Goal: Task Accomplishment & Management: Manage account settings

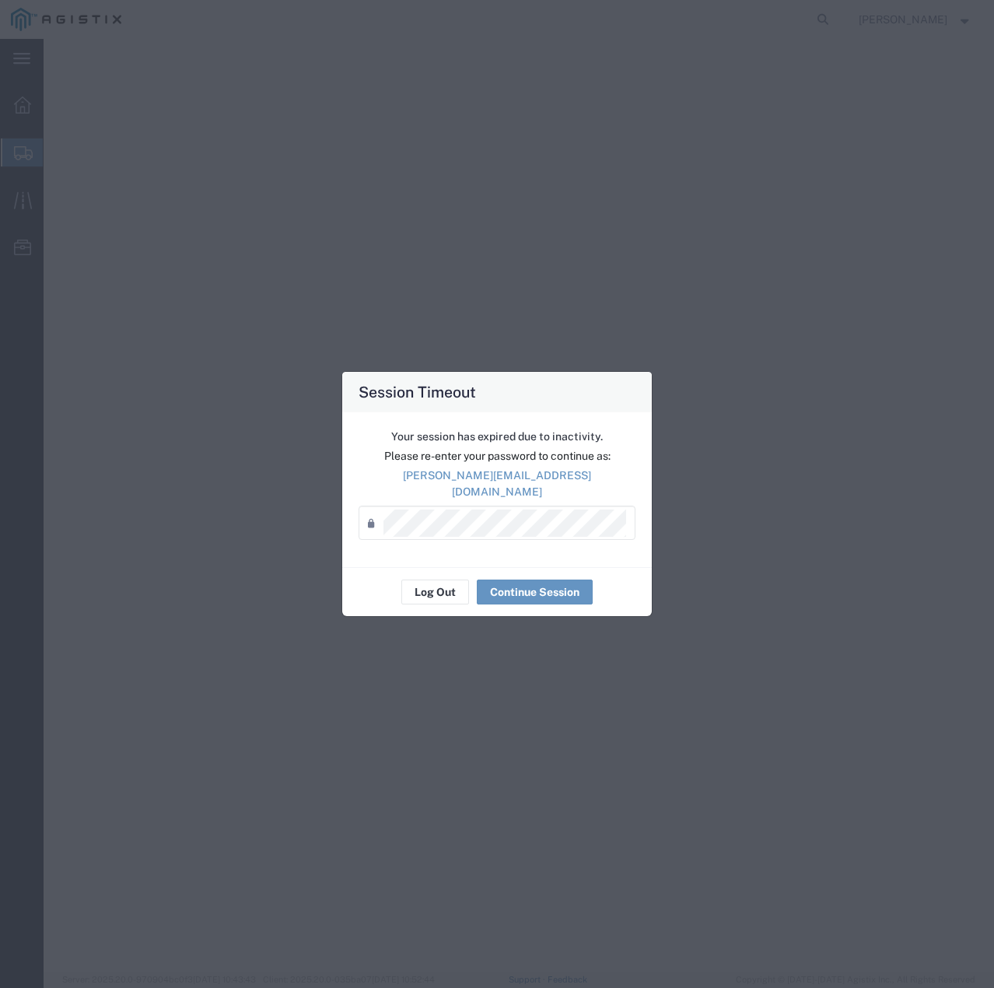
click at [432, 583] on button "Log Out" at bounding box center [436, 592] width 68 height 25
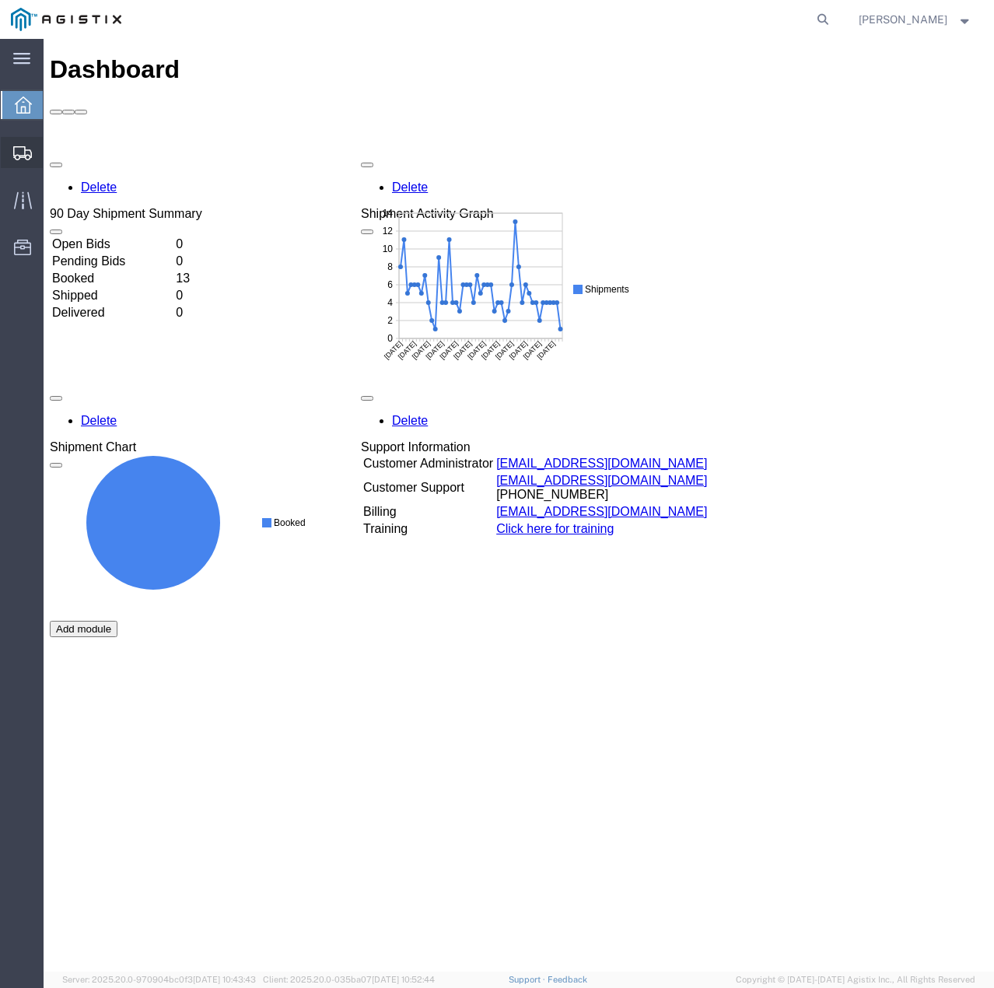
click at [13, 155] on icon at bounding box center [22, 153] width 19 height 14
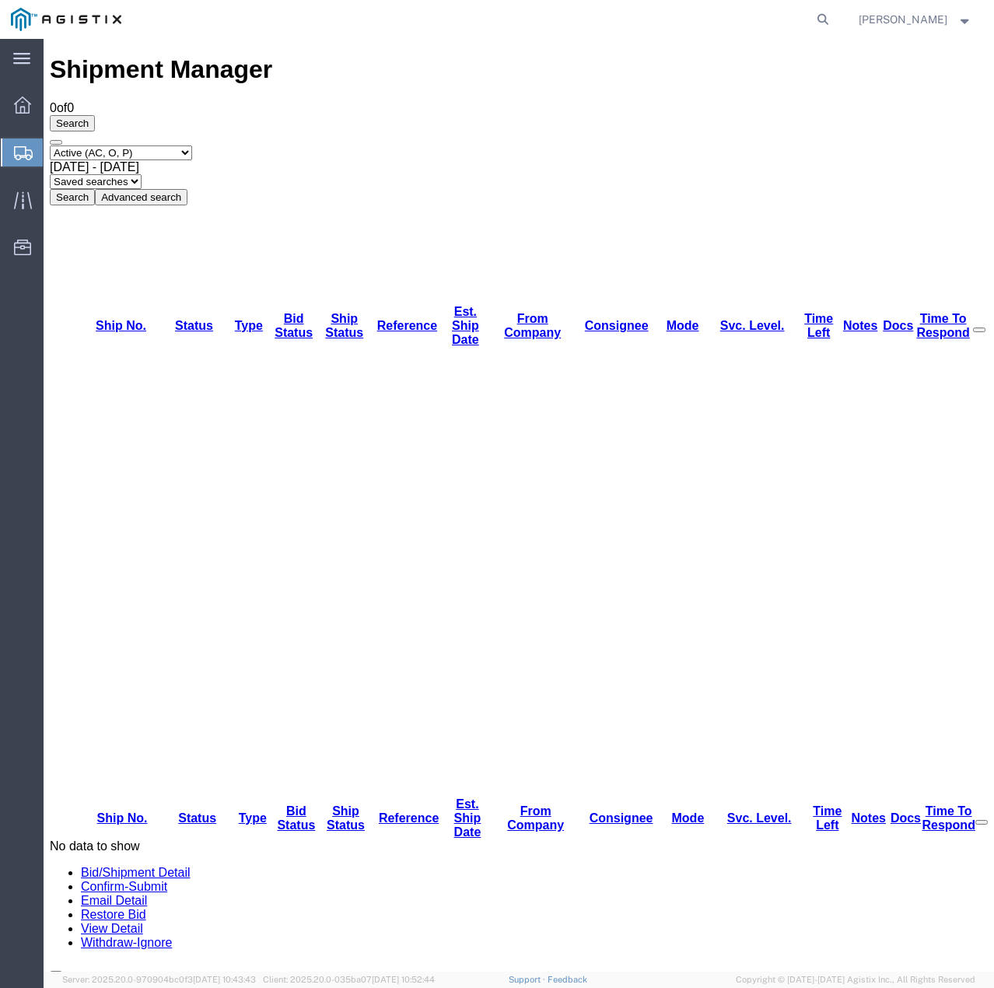
click at [192, 146] on select "Select status Active (AC, O, P) All Approved Awaiting Confirmation (AC) Booked …" at bounding box center [121, 153] width 142 height 15
select select "ALL"
click at [50, 146] on select "Select status Active (AC, O, P) All Approved Awaiting Confirmation (AC) Booked …" at bounding box center [121, 153] width 142 height 15
click at [95, 189] on button "Search" at bounding box center [72, 197] width 45 height 16
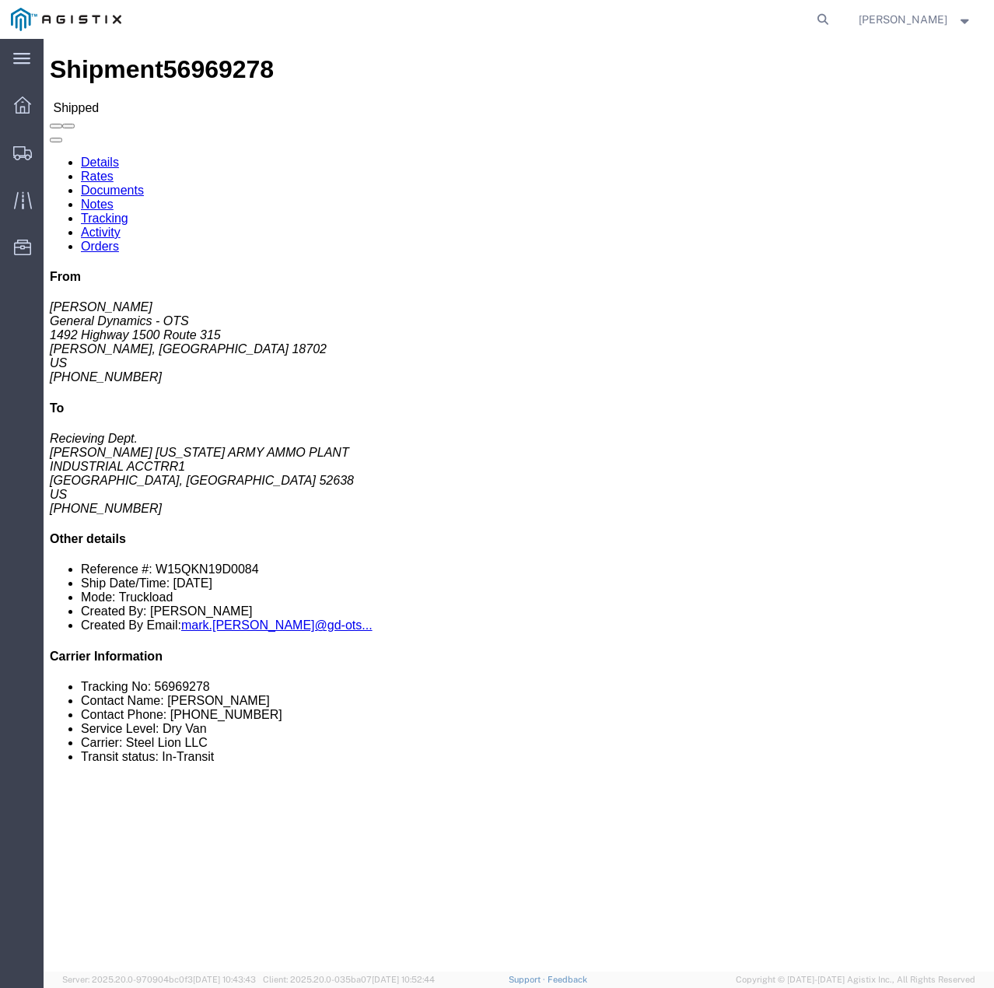
click link "Tracking"
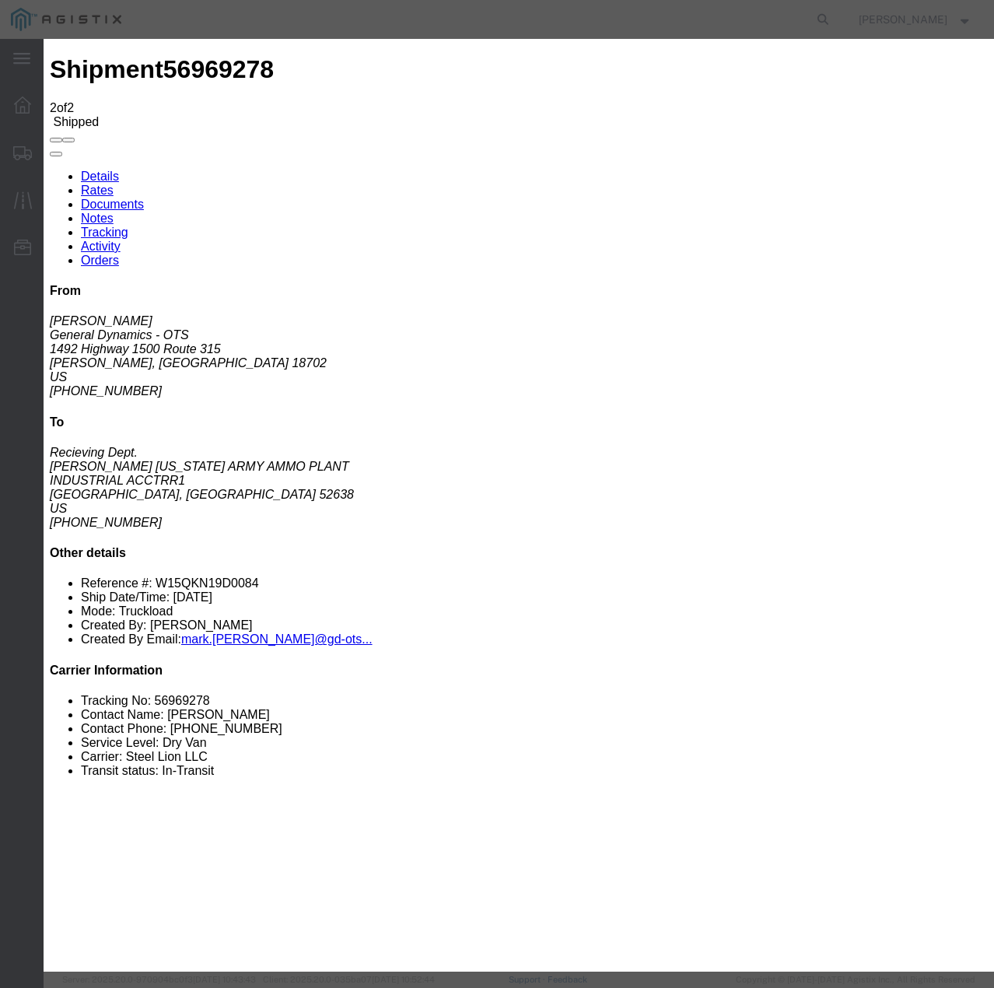
type input "[DATE]"
type input "3:00 PM"
select select "DELIVRED"
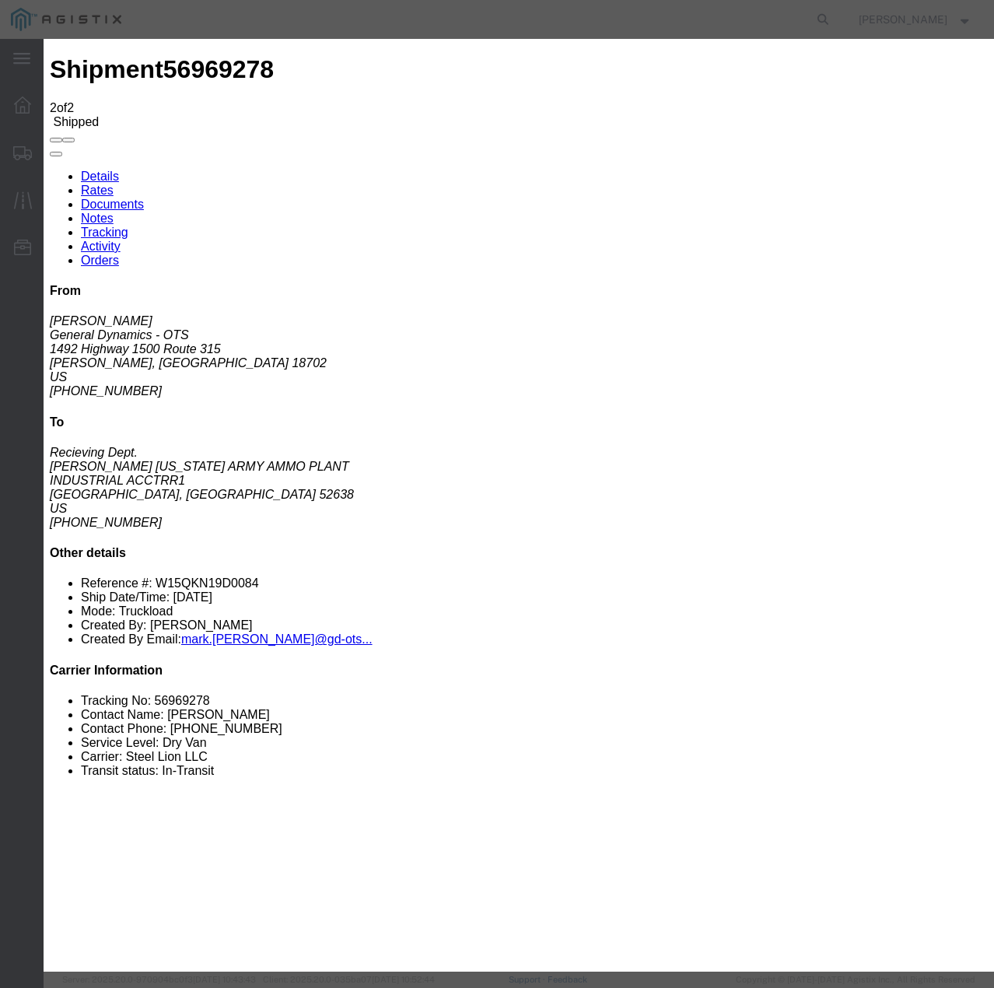
select select "22873"
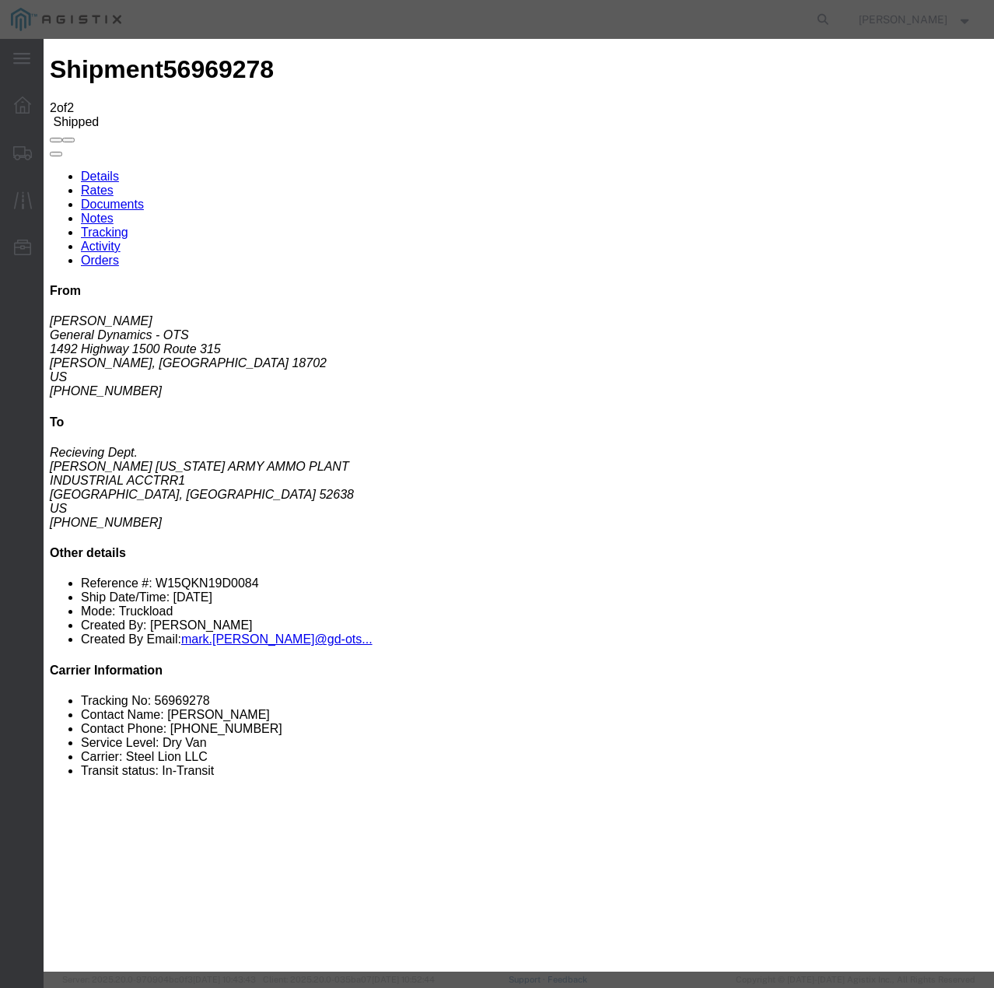
select select "TL"
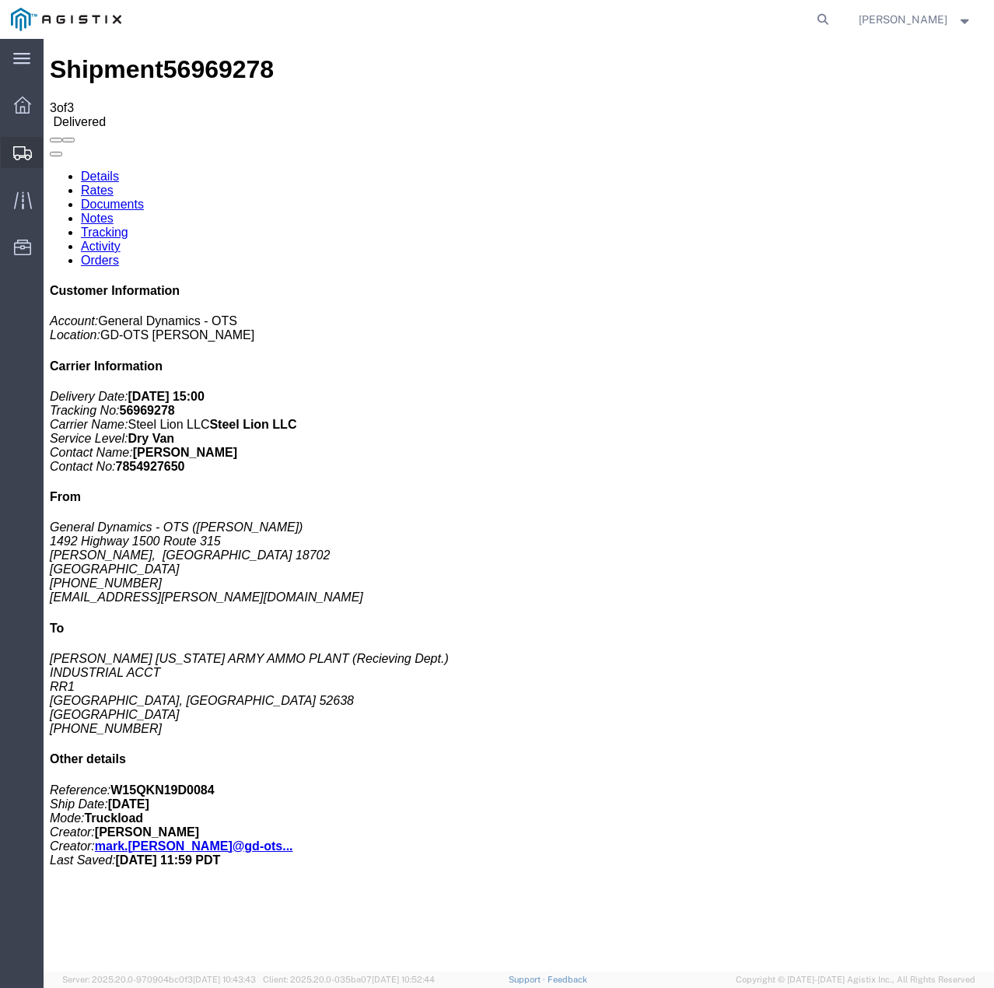
click at [14, 152] on icon at bounding box center [22, 153] width 19 height 14
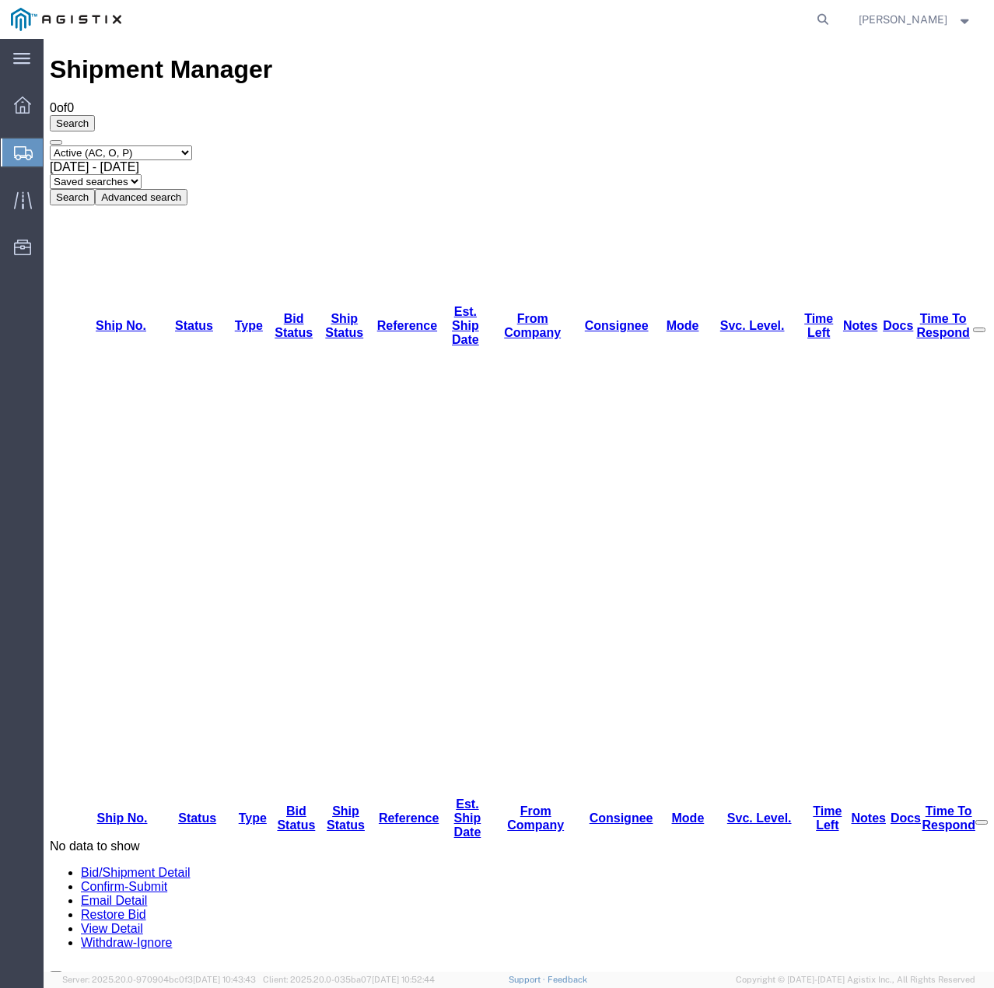
click at [192, 146] on select "Select status Active (AC, O, P) All Approved Awaiting Confirmation (AC) Booked …" at bounding box center [121, 153] width 142 height 15
select select "ALL"
click at [50, 146] on select "Select status Active (AC, O, P) All Approved Awaiting Confirmation (AC) Booked …" at bounding box center [121, 153] width 142 height 15
click at [95, 189] on button "Search" at bounding box center [72, 197] width 45 height 16
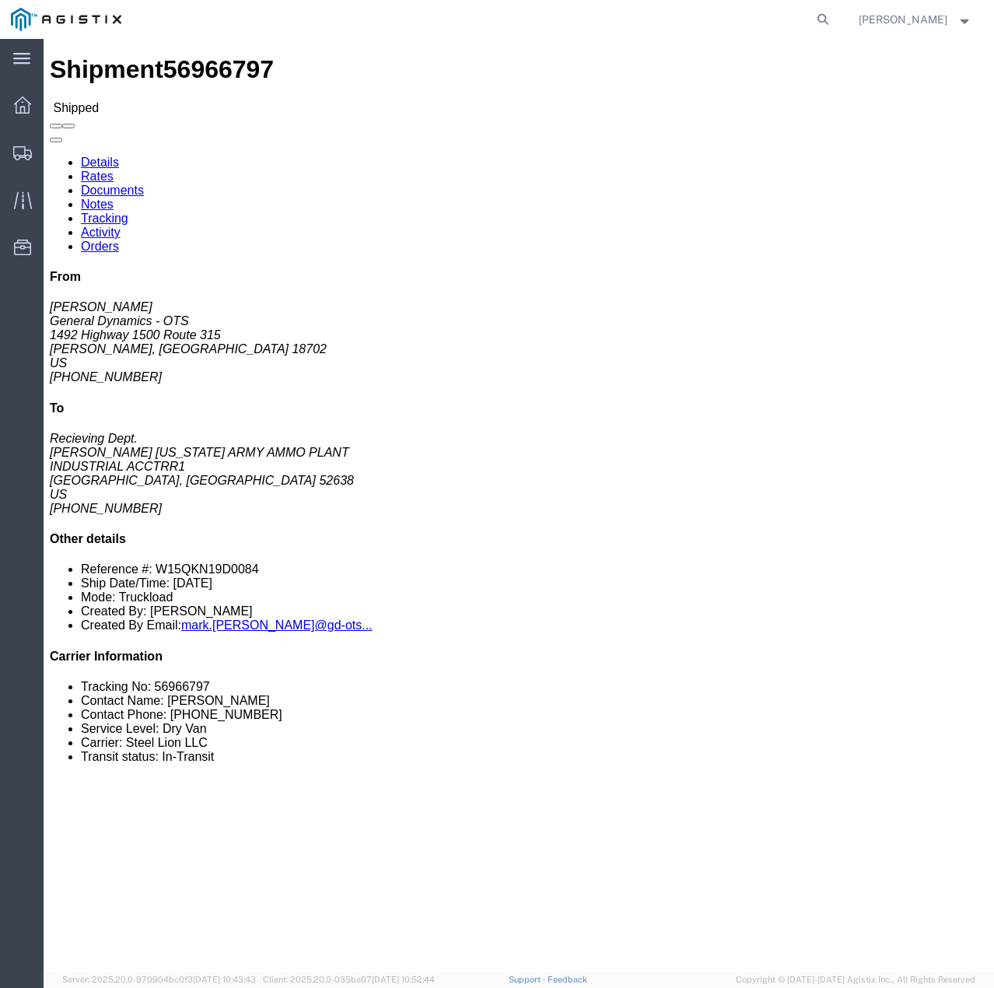
click link "Tracking"
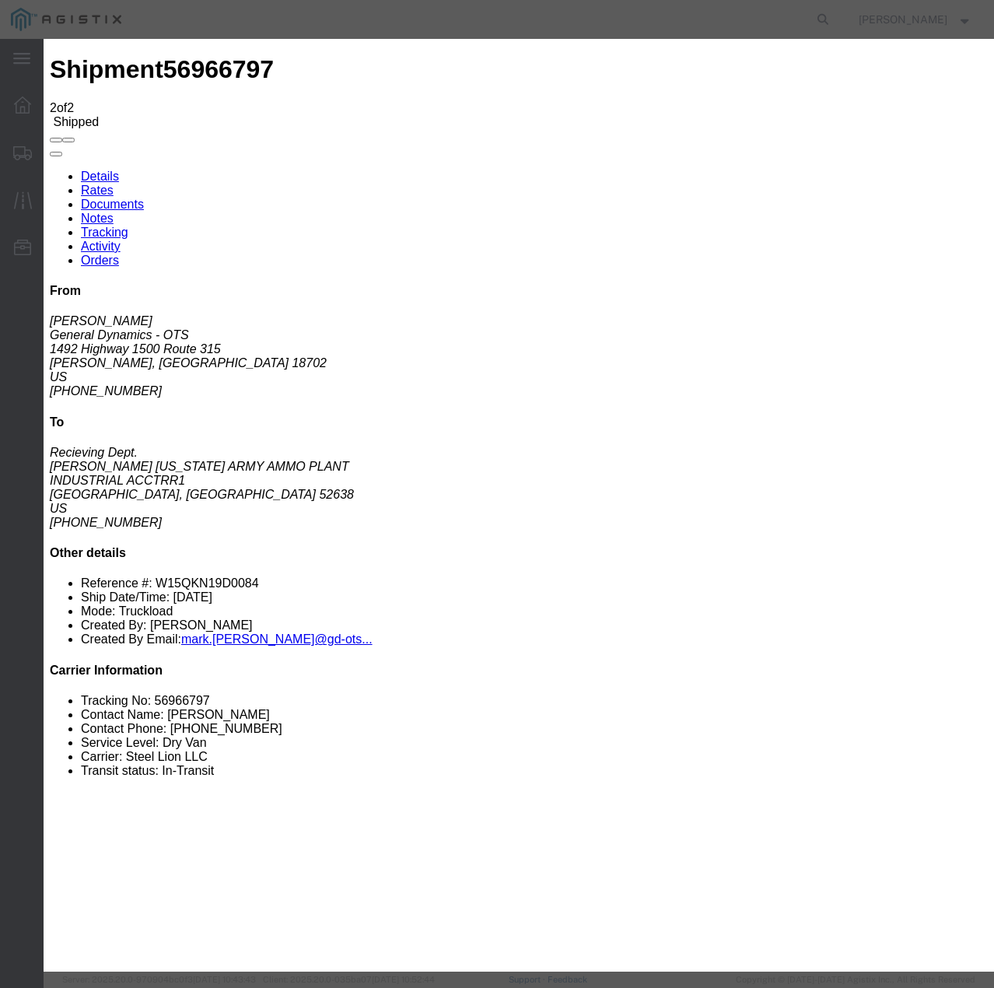
type input "[DATE]"
type input "3:00 PM"
select select "DELIVRED"
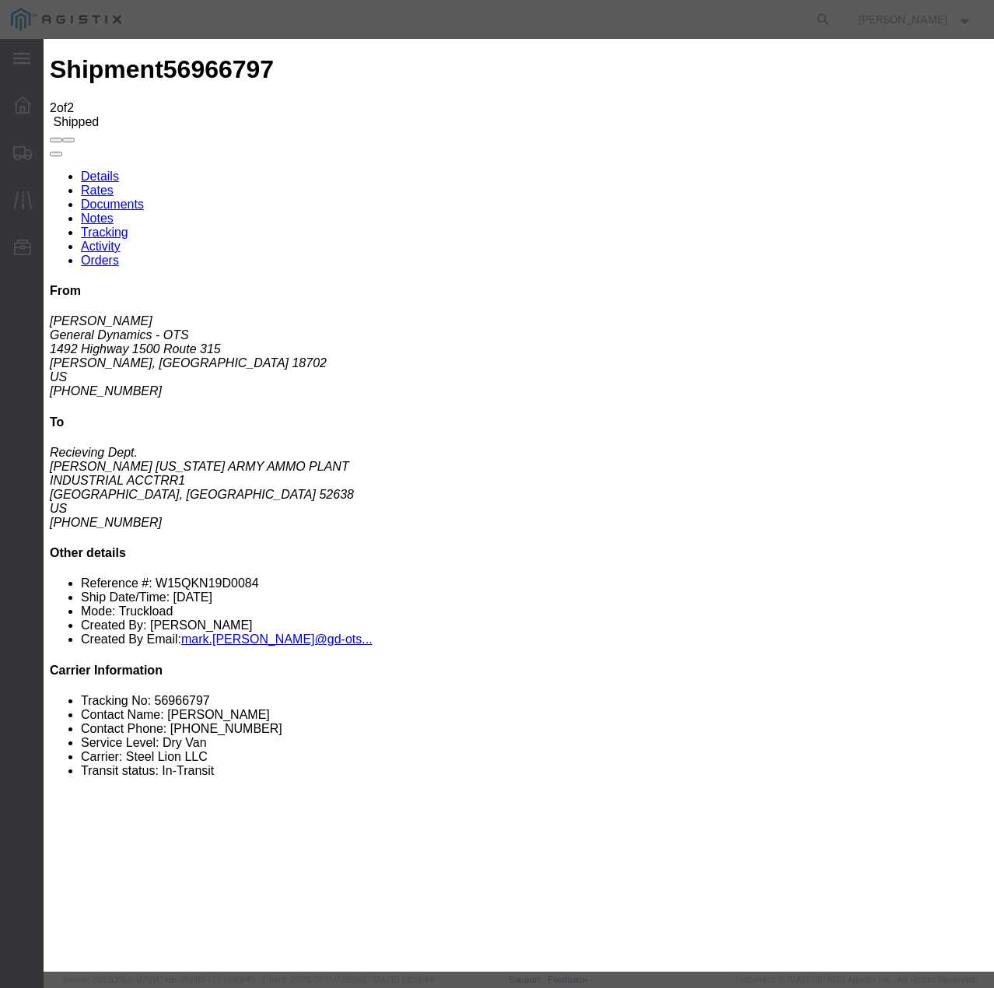
select select "22873"
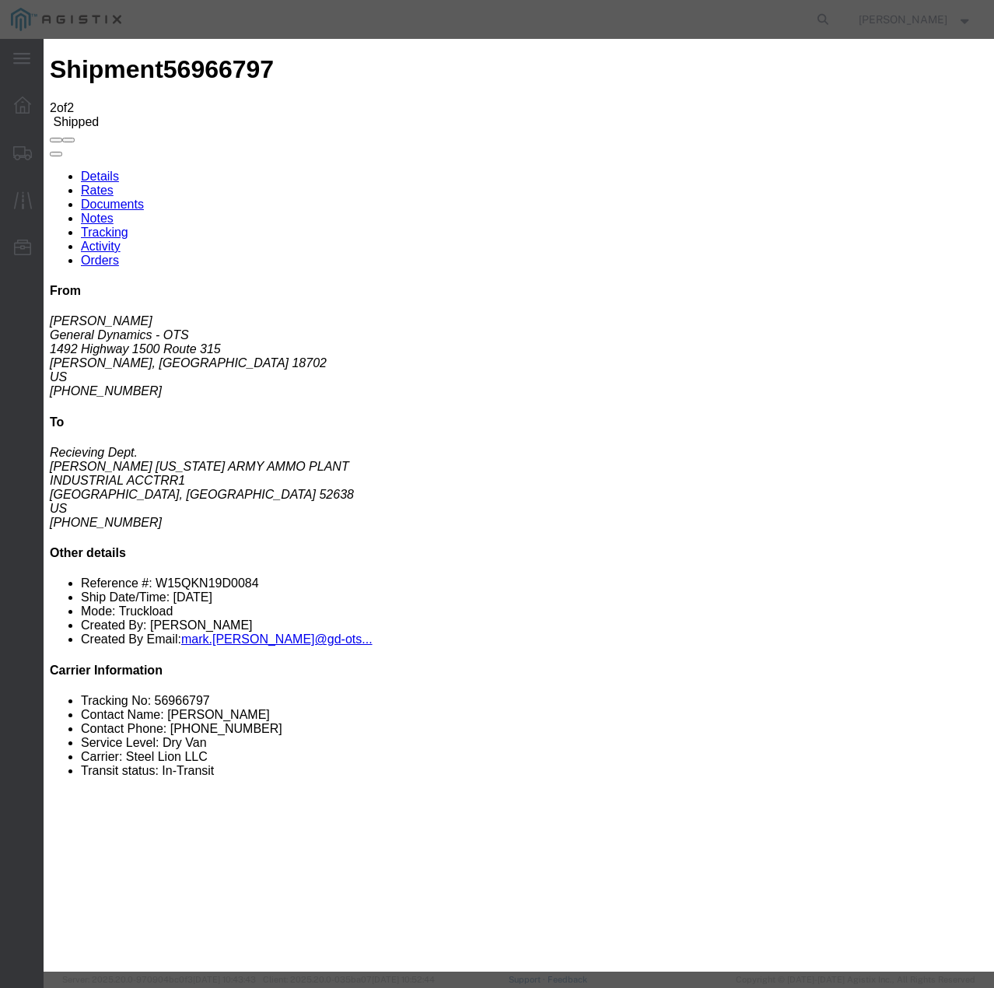
select select "TL"
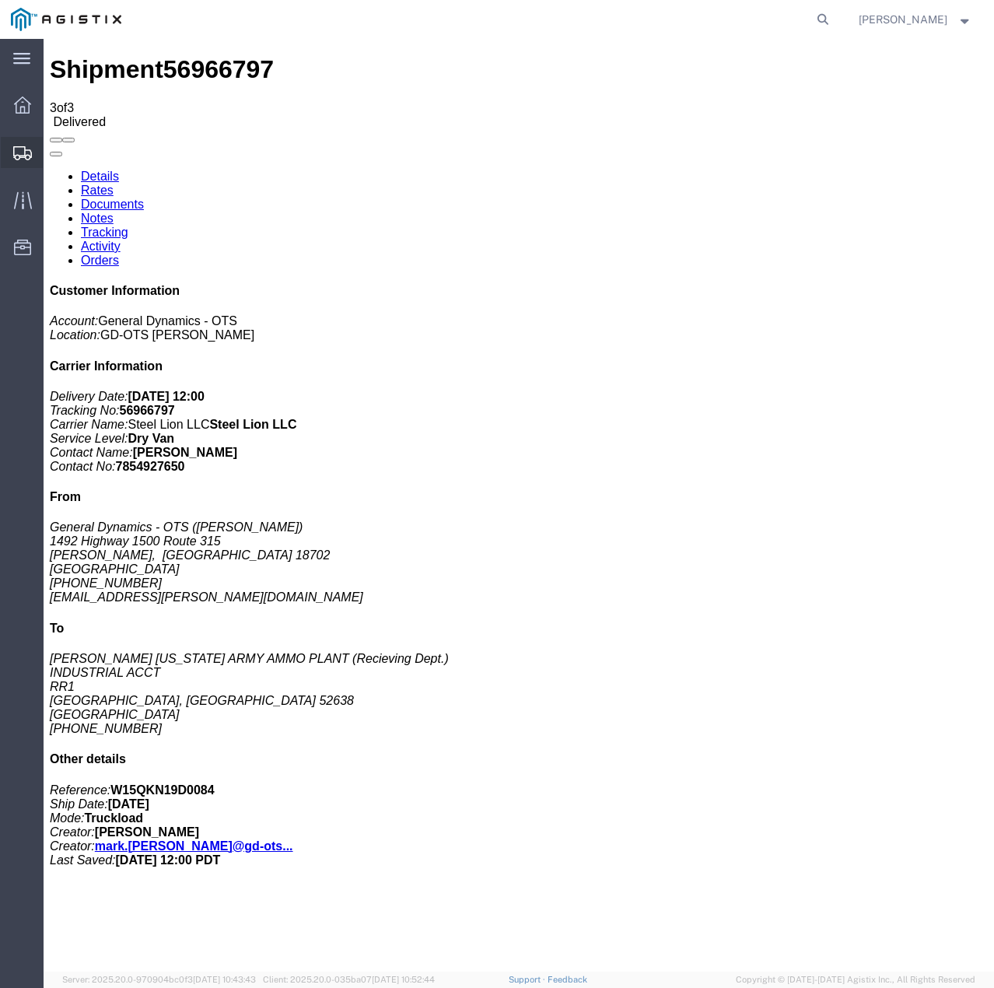
click at [9, 144] on div at bounding box center [23, 152] width 44 height 31
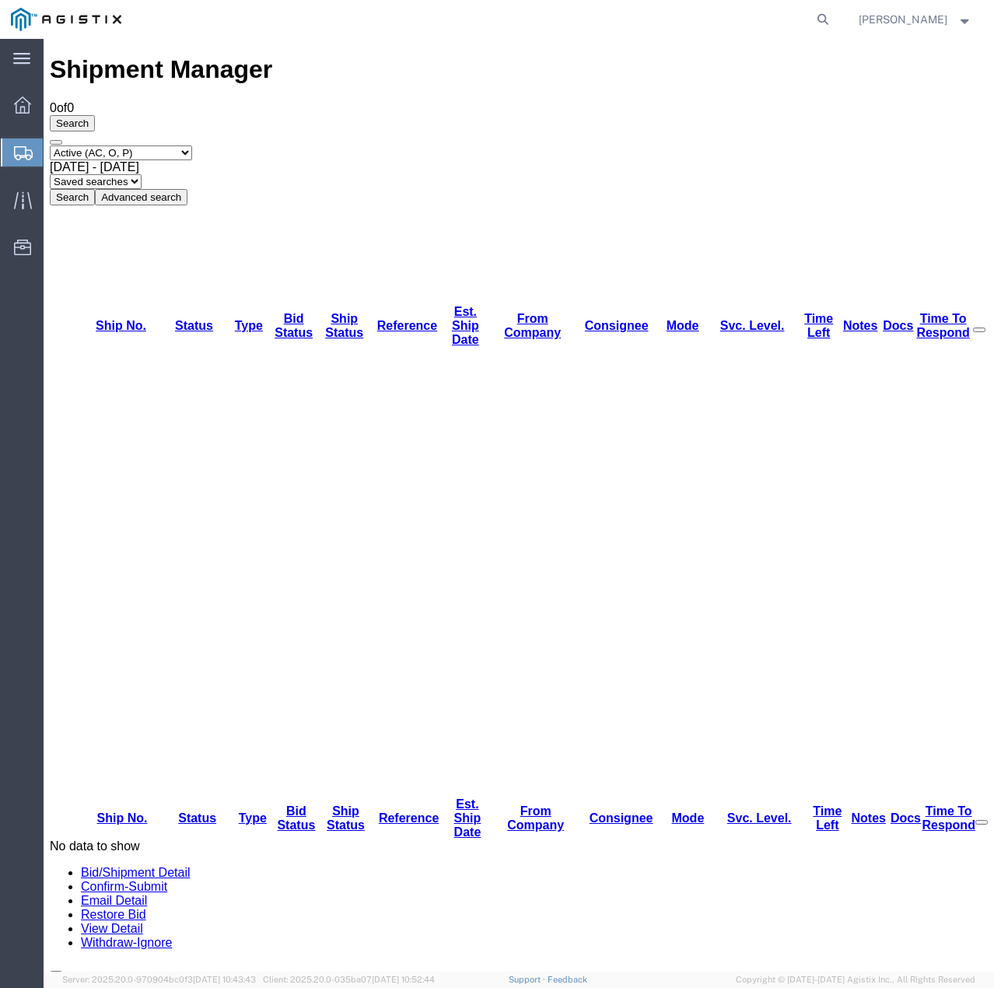
click at [192, 146] on select "Select status Active (AC, O, P) All Approved Awaiting Confirmation (AC) Booked …" at bounding box center [121, 153] width 142 height 15
select select "ALL"
click at [50, 146] on select "Select status Active (AC, O, P) All Approved Awaiting Confirmation (AC) Booked …" at bounding box center [121, 153] width 142 height 15
click at [95, 189] on button "Search" at bounding box center [72, 197] width 45 height 16
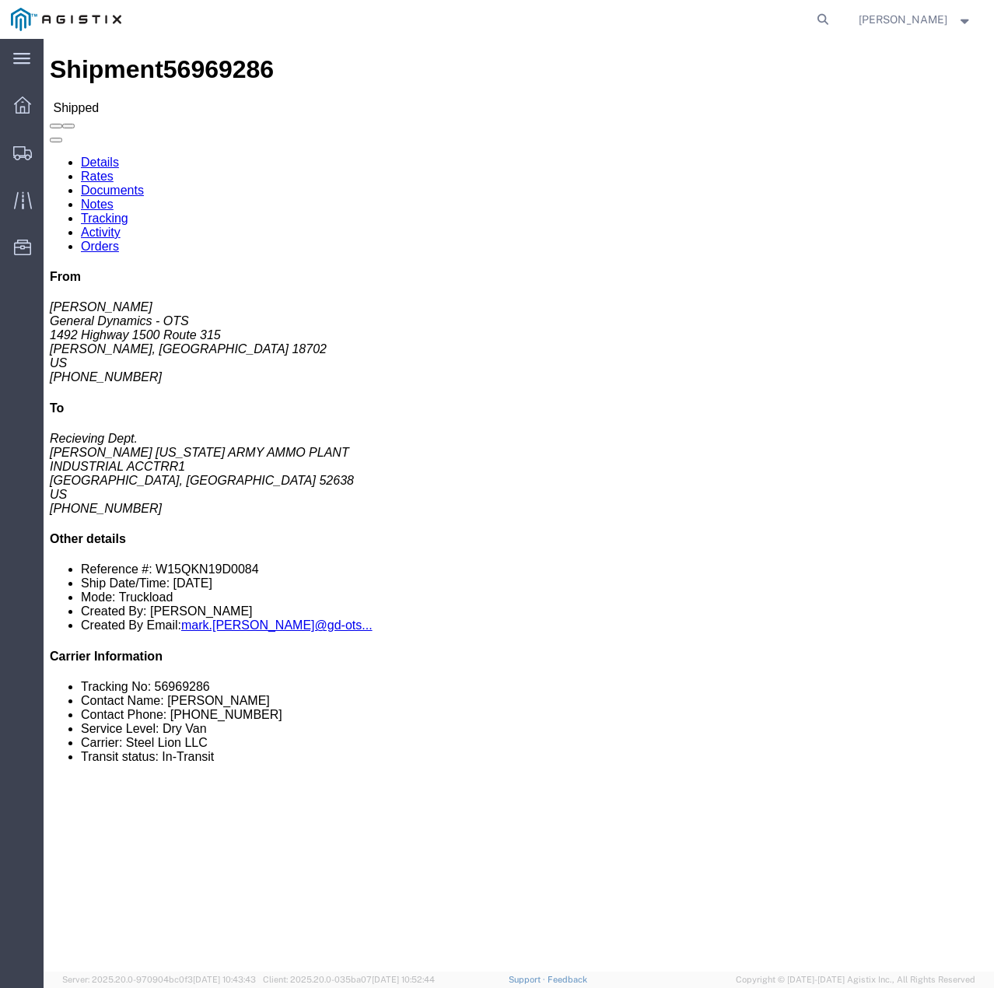
click link "Tracking"
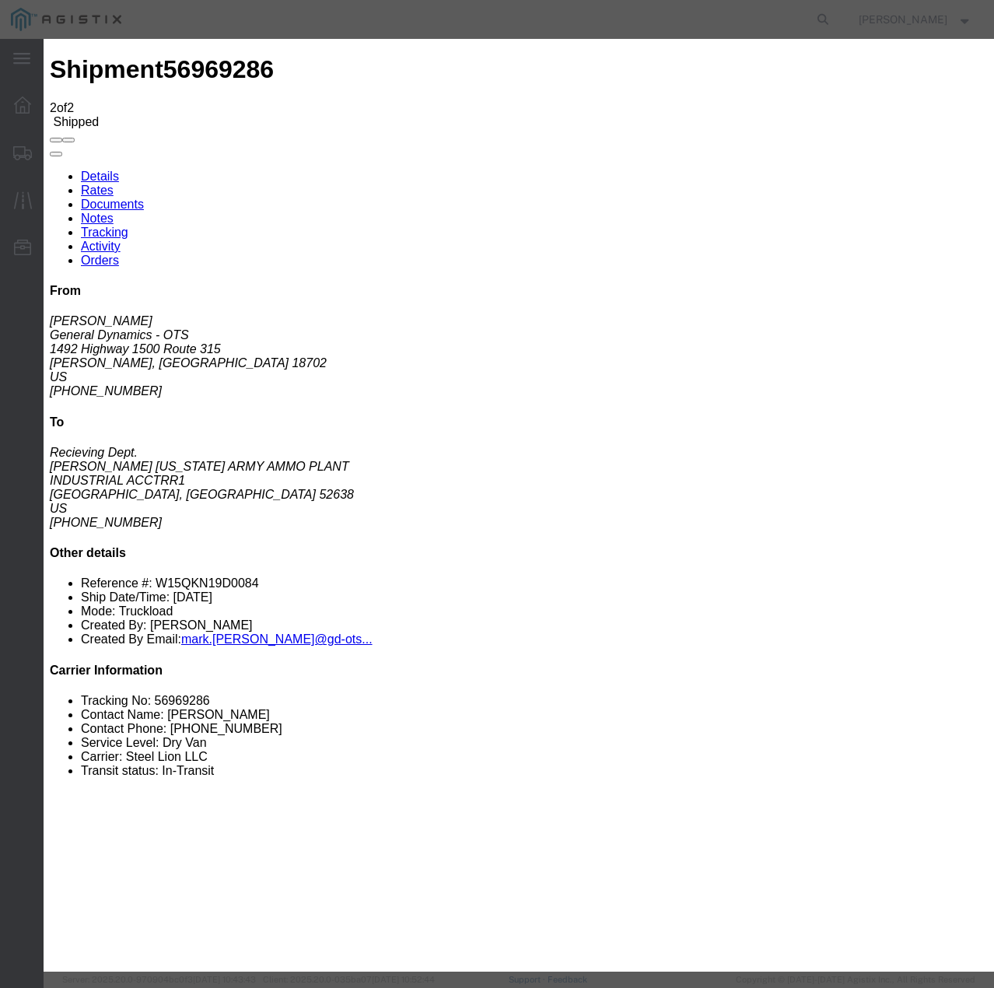
type input "[DATE]"
type input "4:00 PM"
select select "DELIVRED"
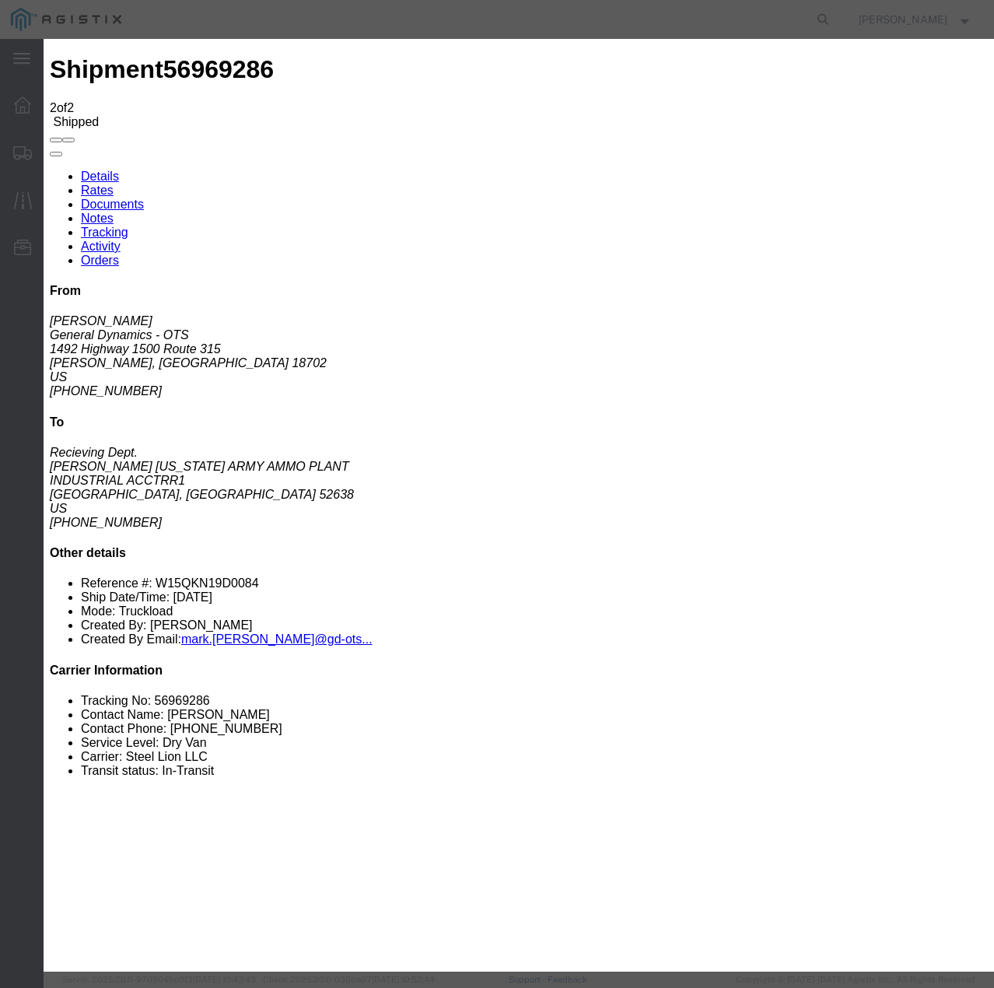
select select "22873"
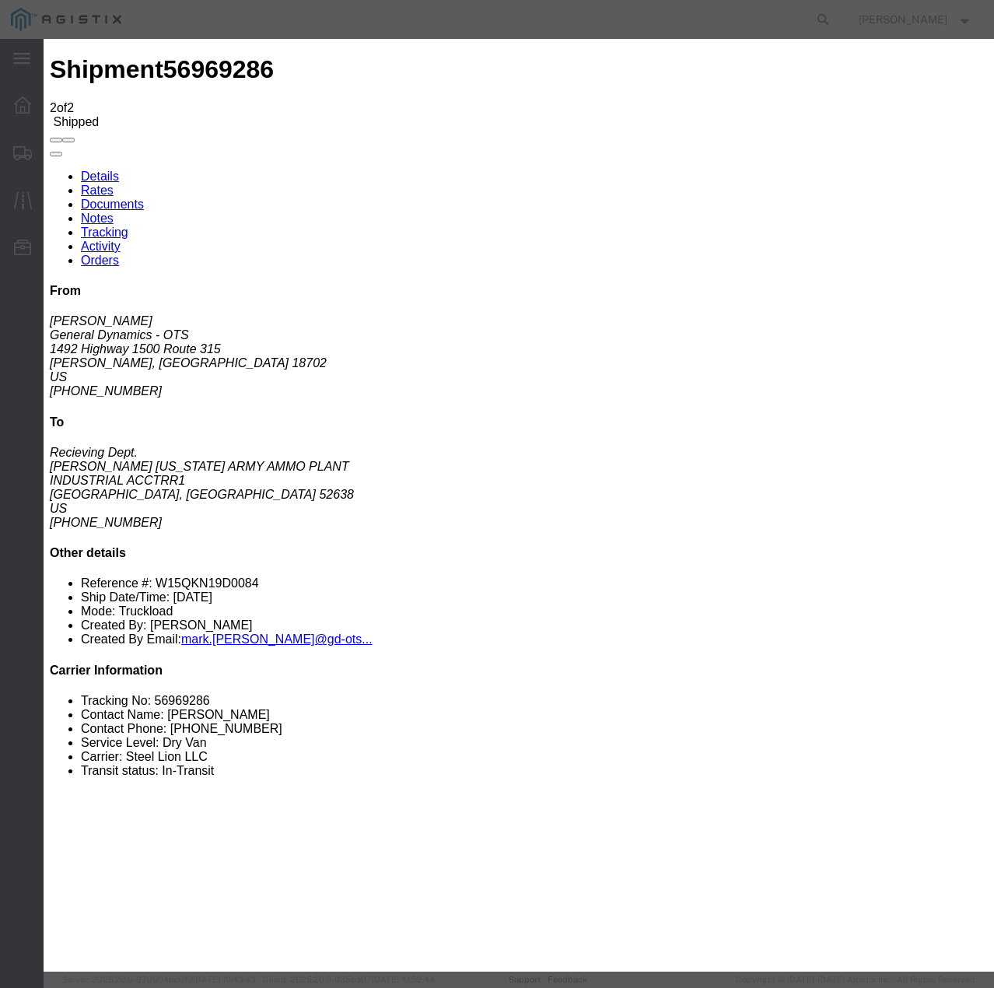
select select "TL"
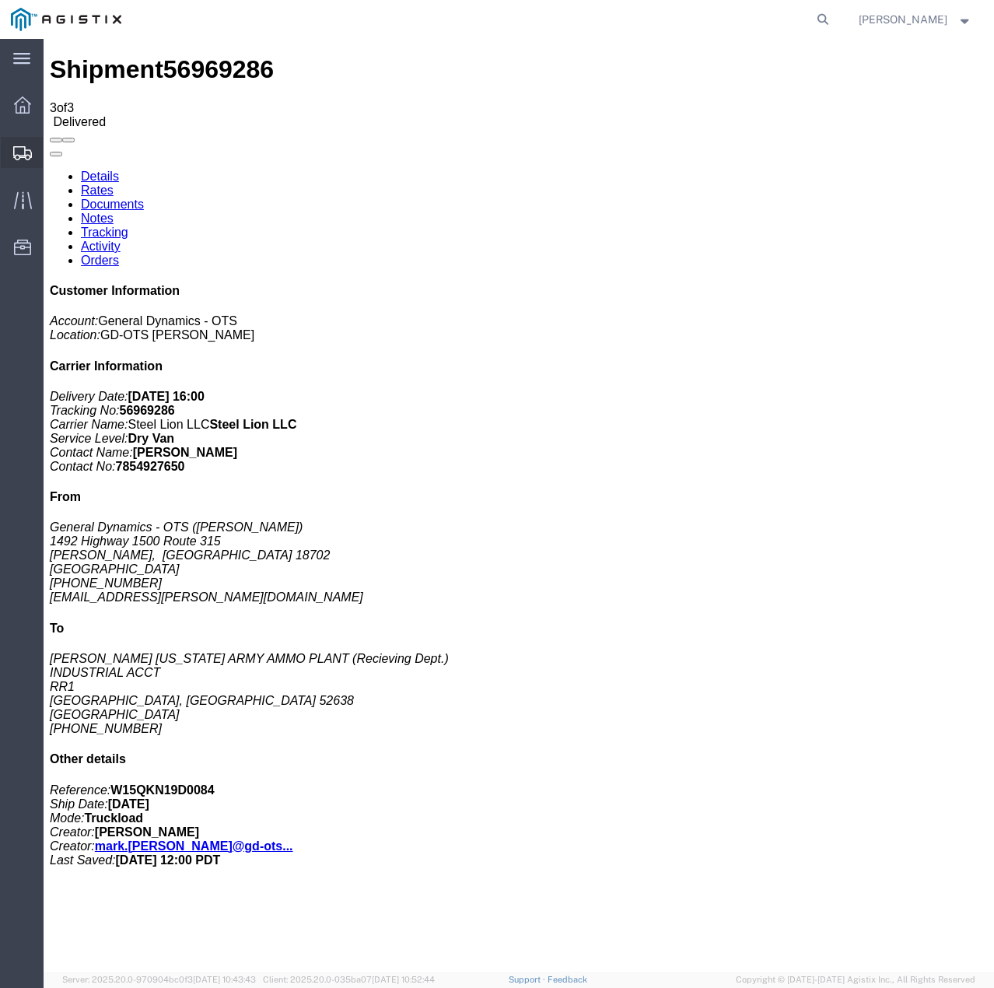
click at [23, 158] on icon at bounding box center [22, 153] width 19 height 14
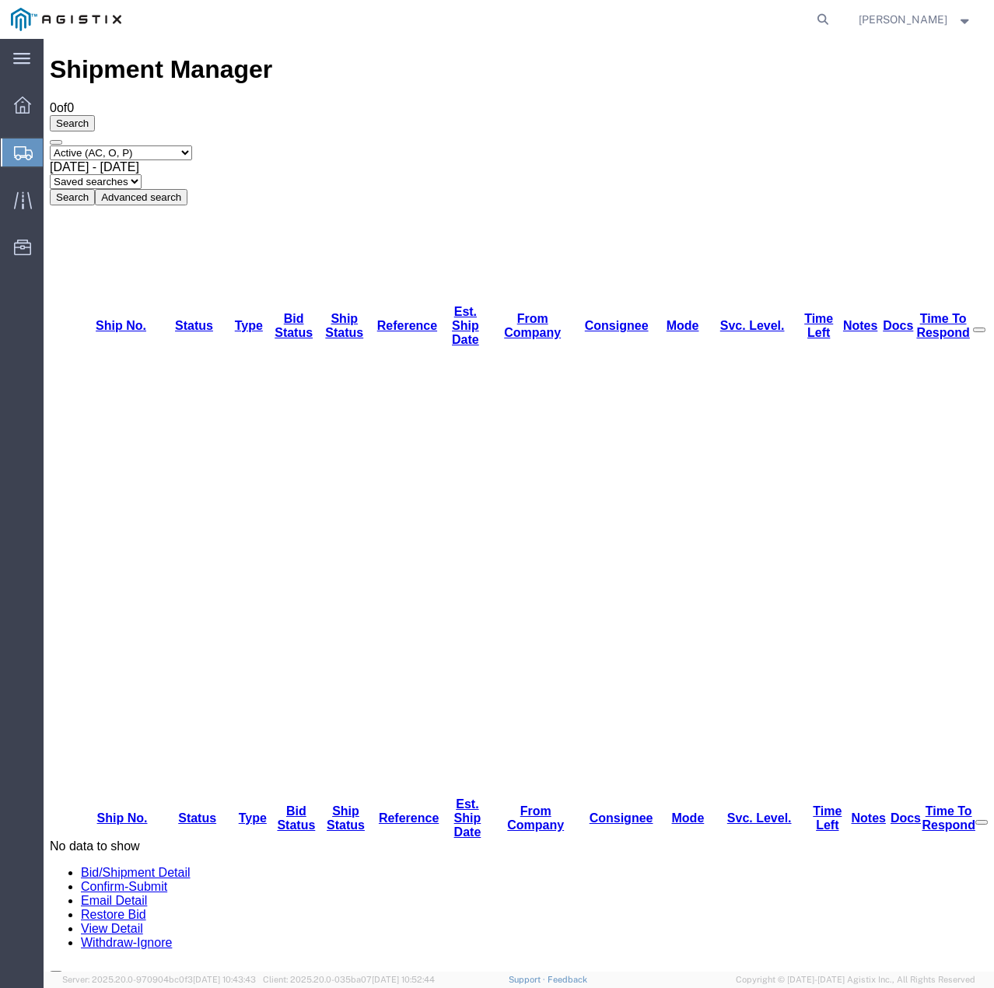
click at [192, 146] on select "Select status Active (AC, O, P) All Approved Awaiting Confirmation (AC) Booked …" at bounding box center [121, 153] width 142 height 15
select select "ALL"
click at [50, 146] on select "Select status Active (AC, O, P) All Approved Awaiting Confirmation (AC) Booked …" at bounding box center [121, 153] width 142 height 15
click at [95, 189] on button "Search" at bounding box center [72, 197] width 45 height 16
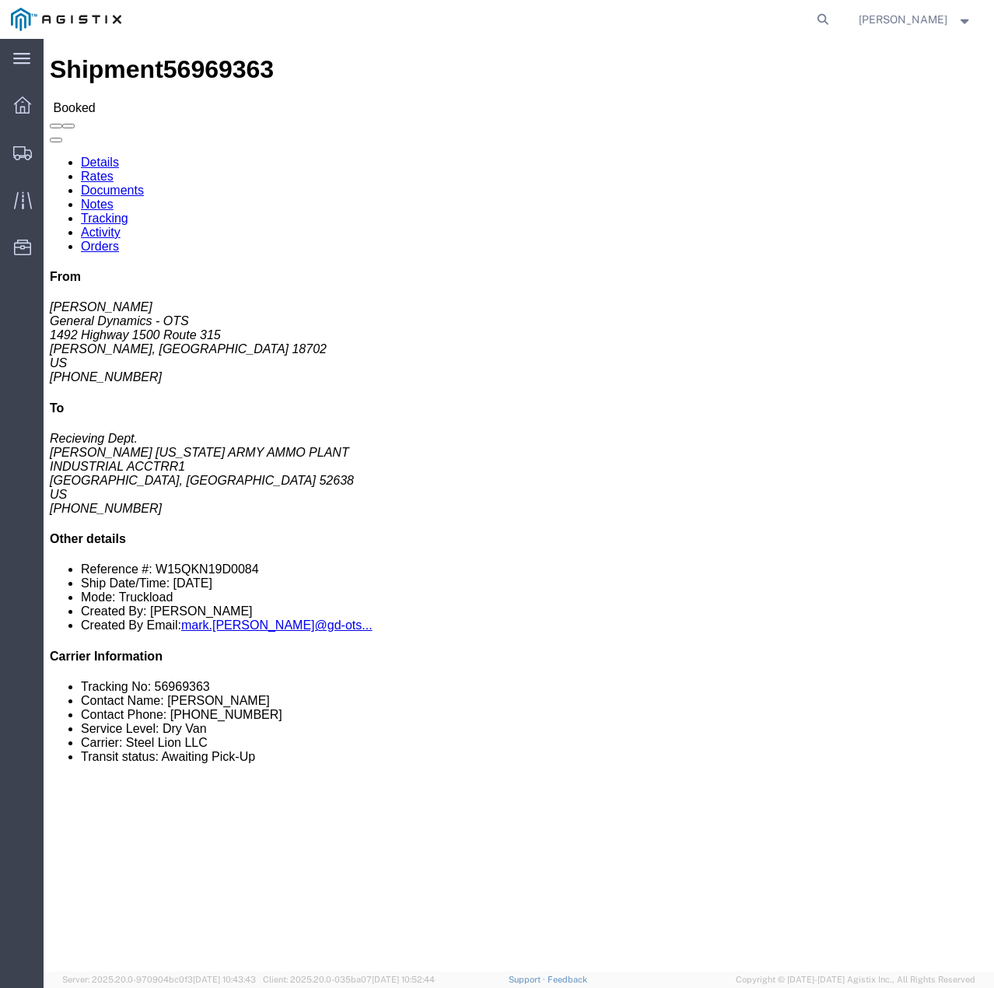
click link "Tracking"
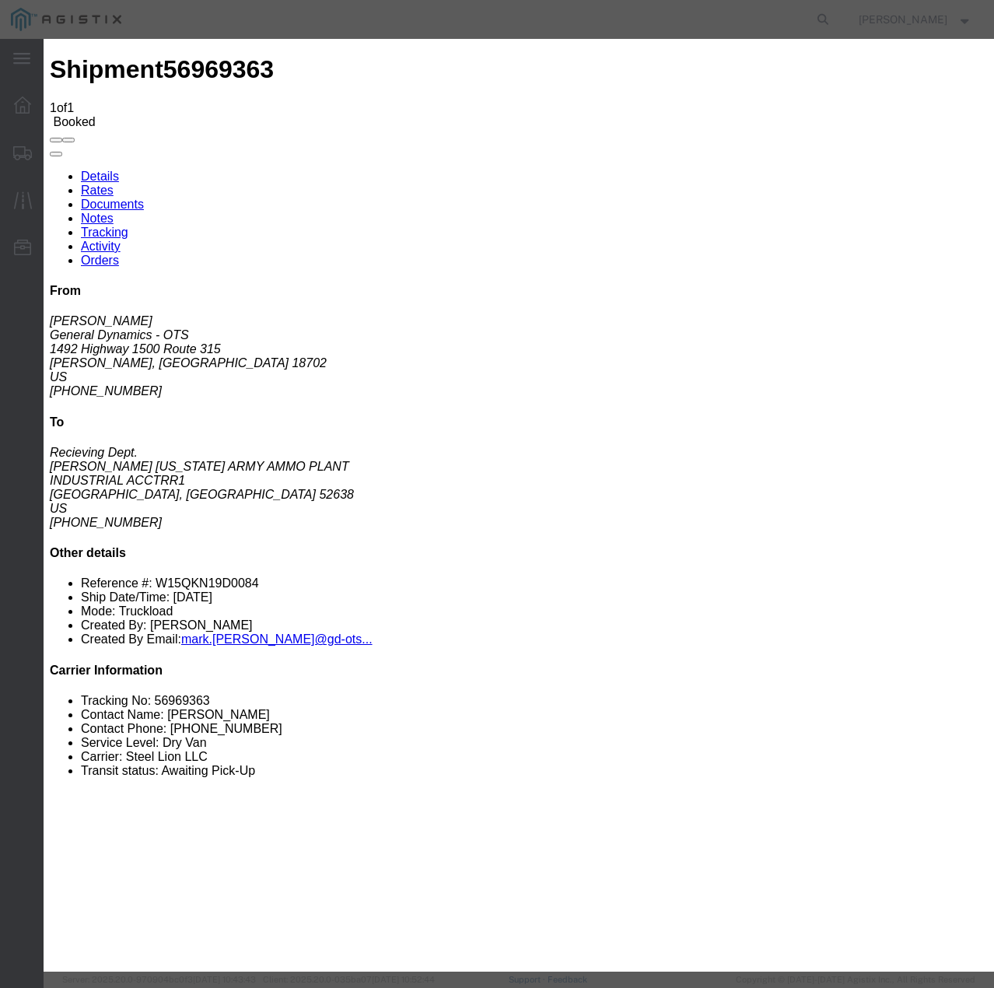
type input "[DATE]"
type input "4:00 PM"
select select "INTRANST"
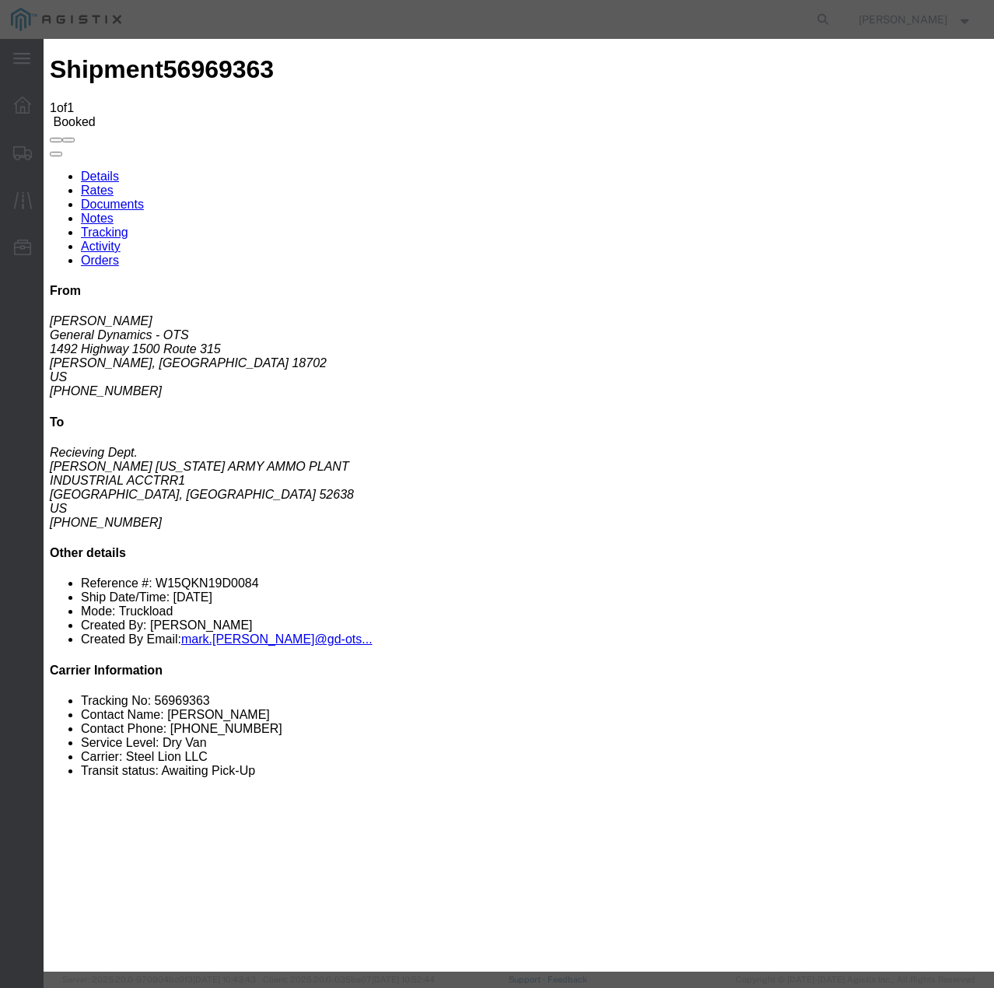
select select "22873"
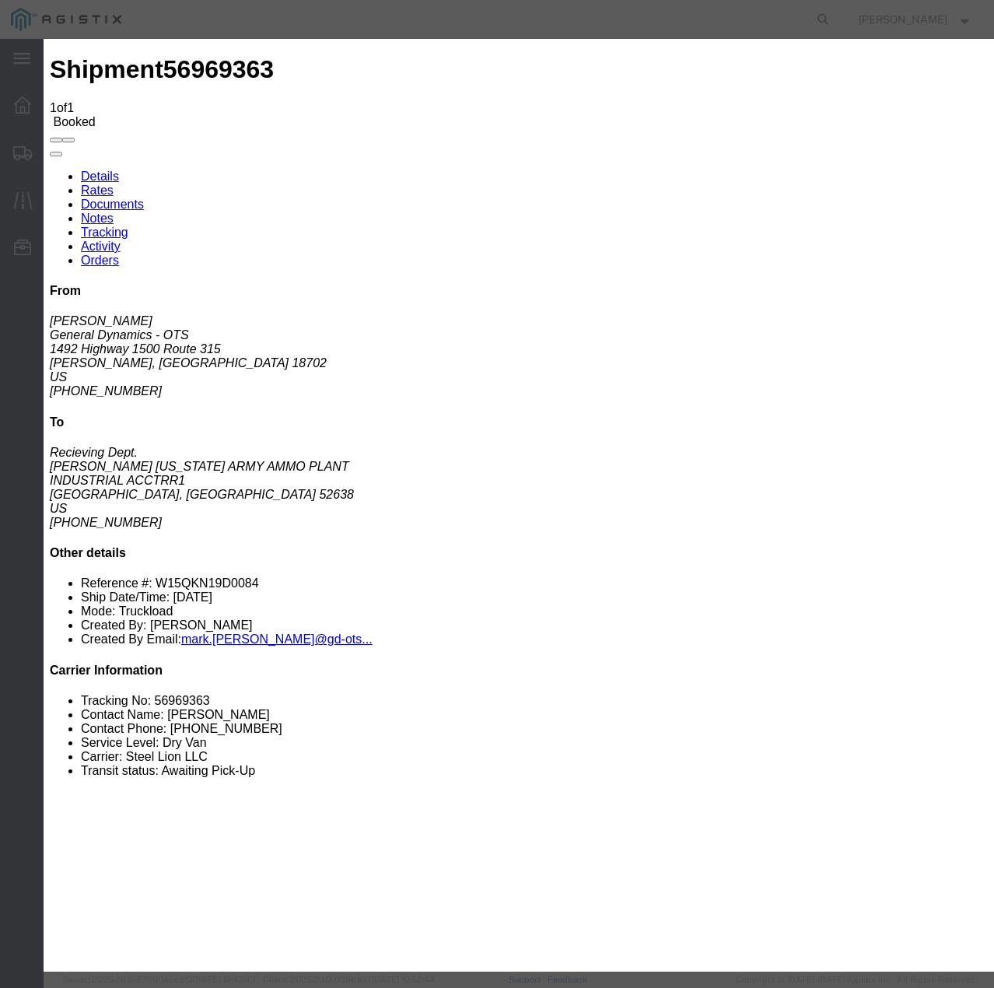
select select "TL"
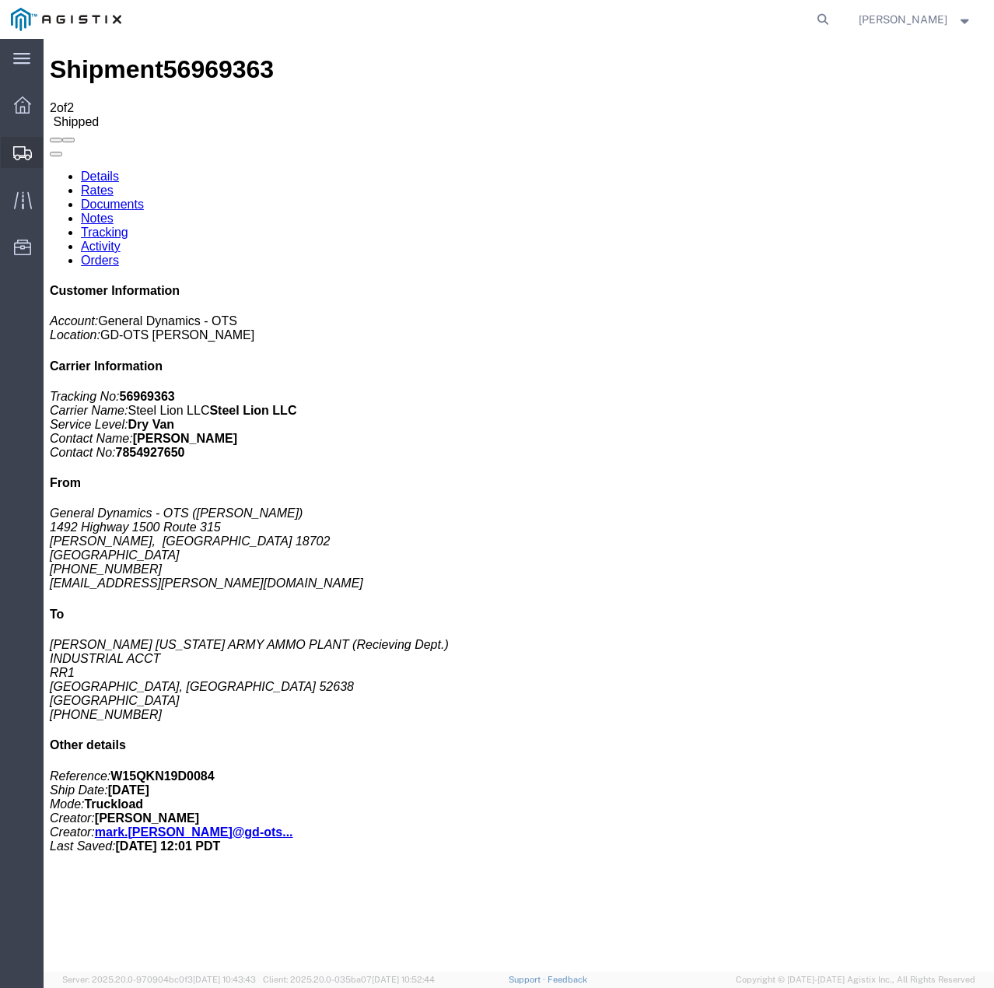
click at [22, 150] on icon at bounding box center [22, 153] width 19 height 14
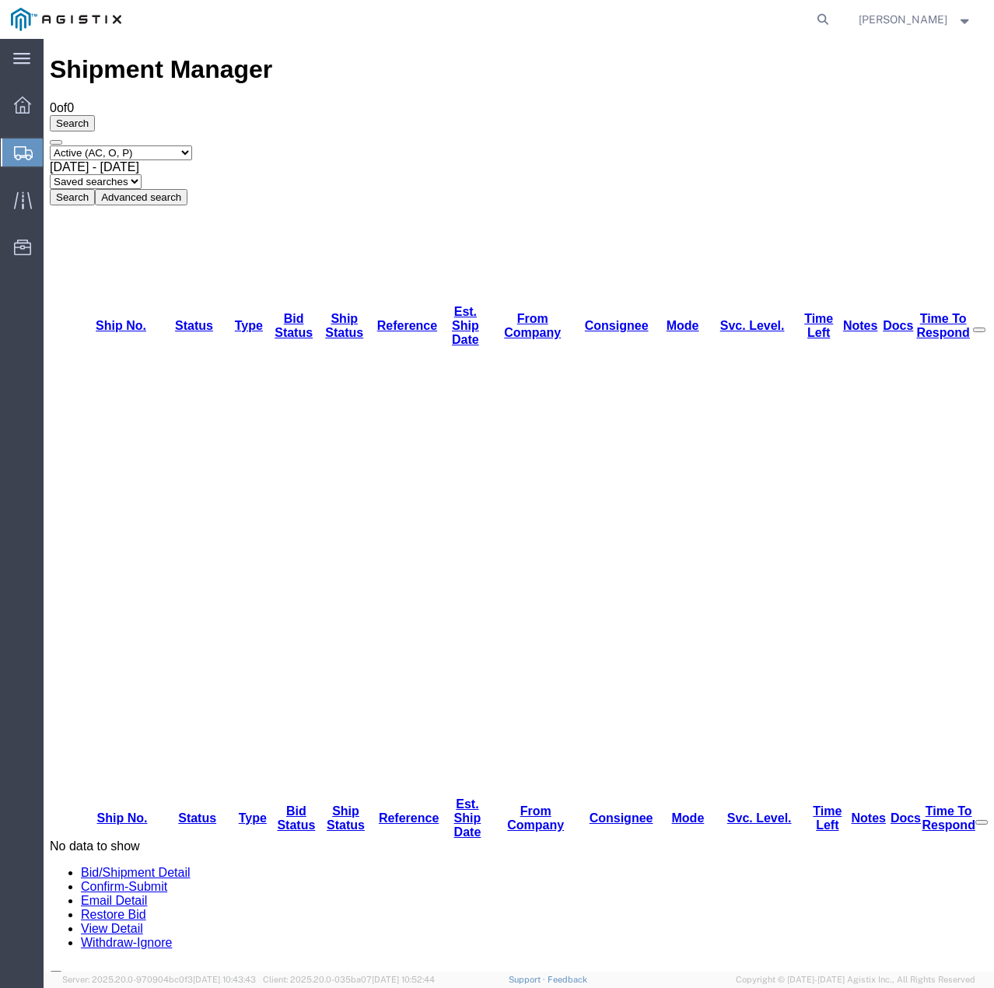
click at [192, 146] on select "Select status Active (AC, O, P) All Approved Awaiting Confirmation (AC) Booked …" at bounding box center [121, 153] width 142 height 15
select select "ALL"
click at [50, 146] on select "Select status Active (AC, O, P) All Approved Awaiting Confirmation (AC) Booked …" at bounding box center [121, 153] width 142 height 15
click at [95, 189] on button "Search" at bounding box center [72, 197] width 45 height 16
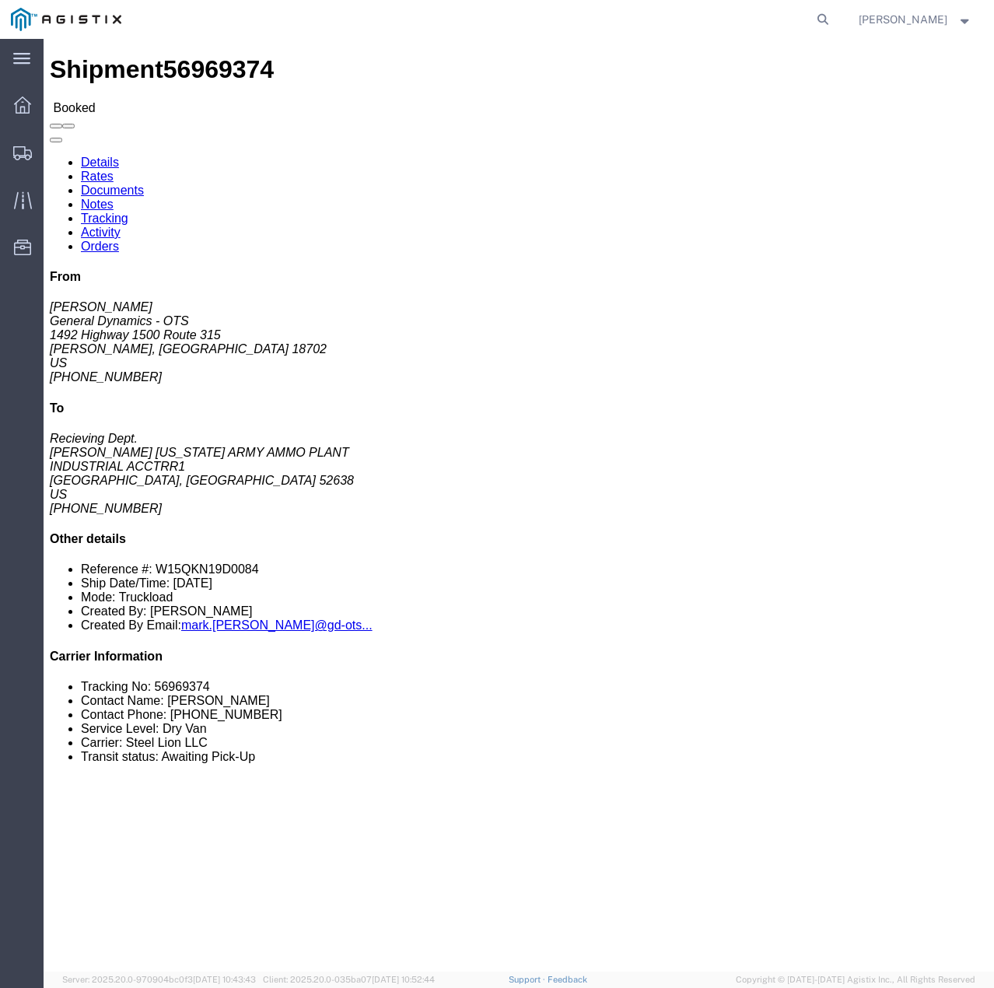
click link "Tracking"
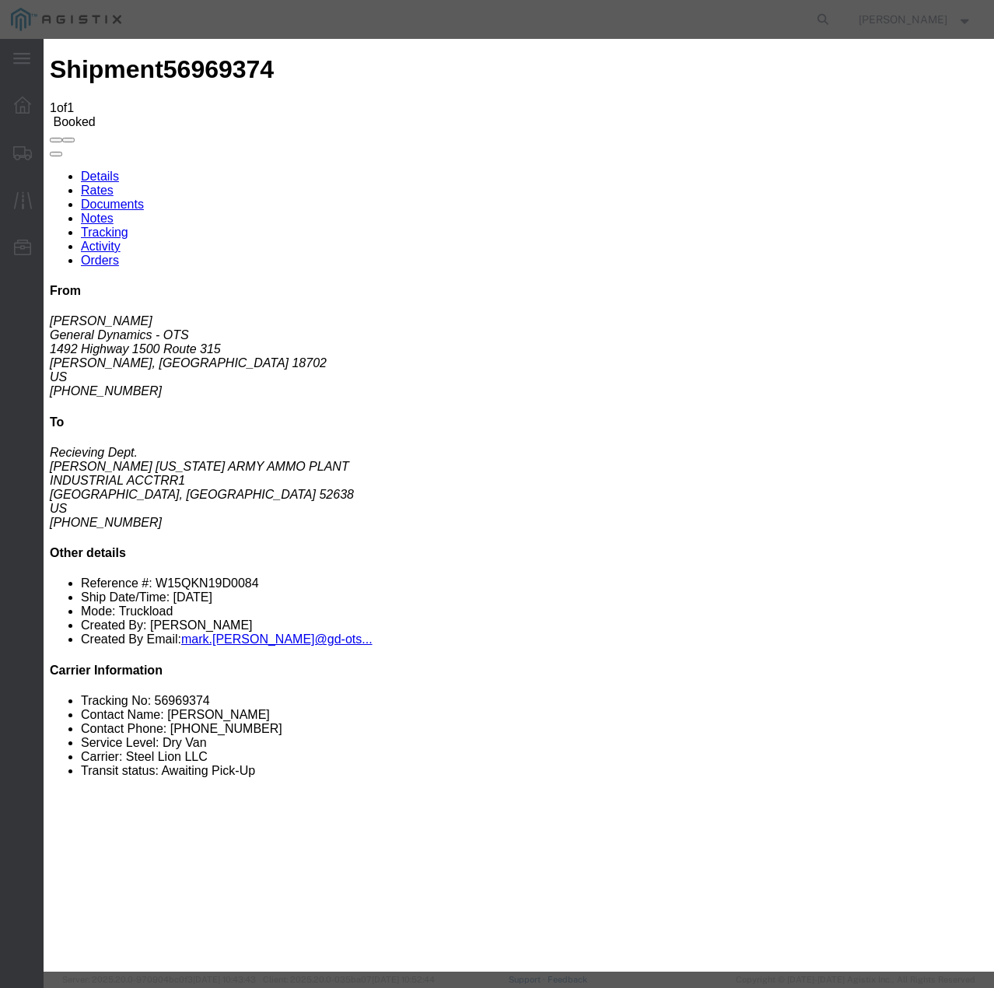
type input "[DATE]"
type input "4:00 PM"
select select "INTRANST"
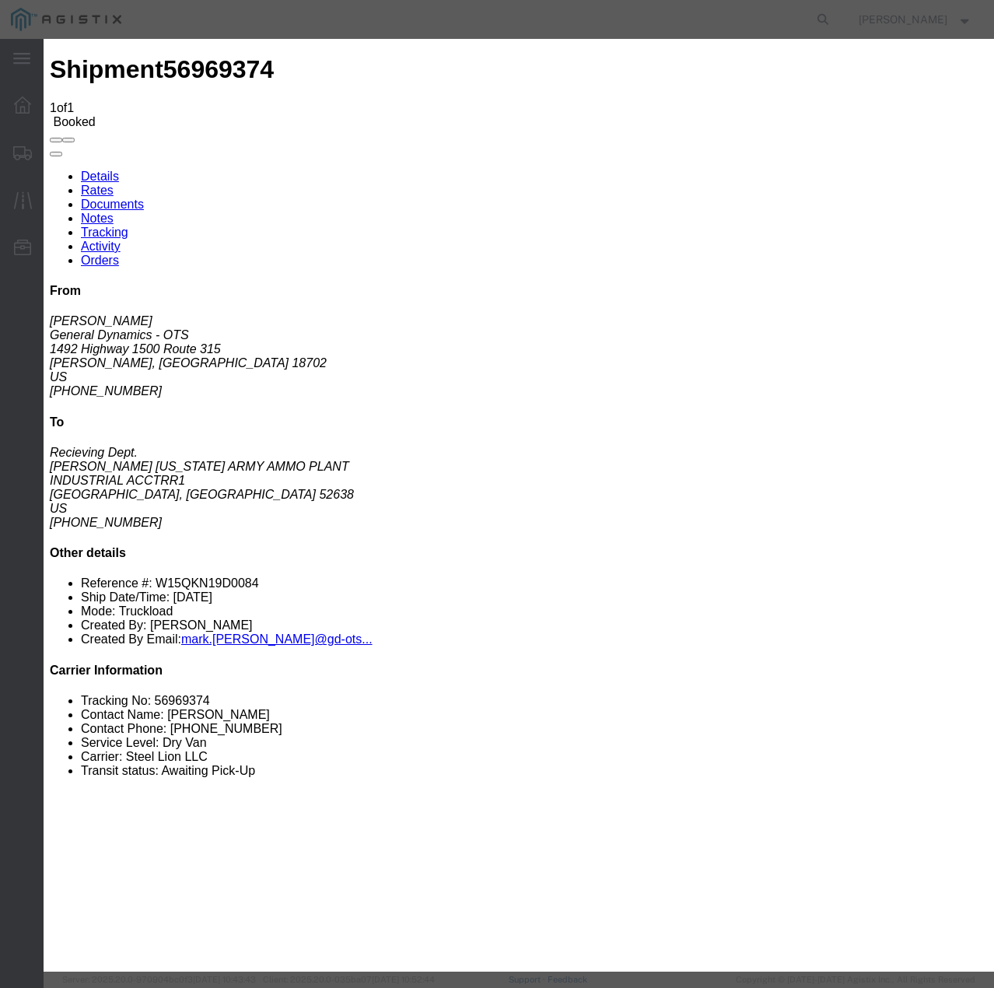
select select "22873"
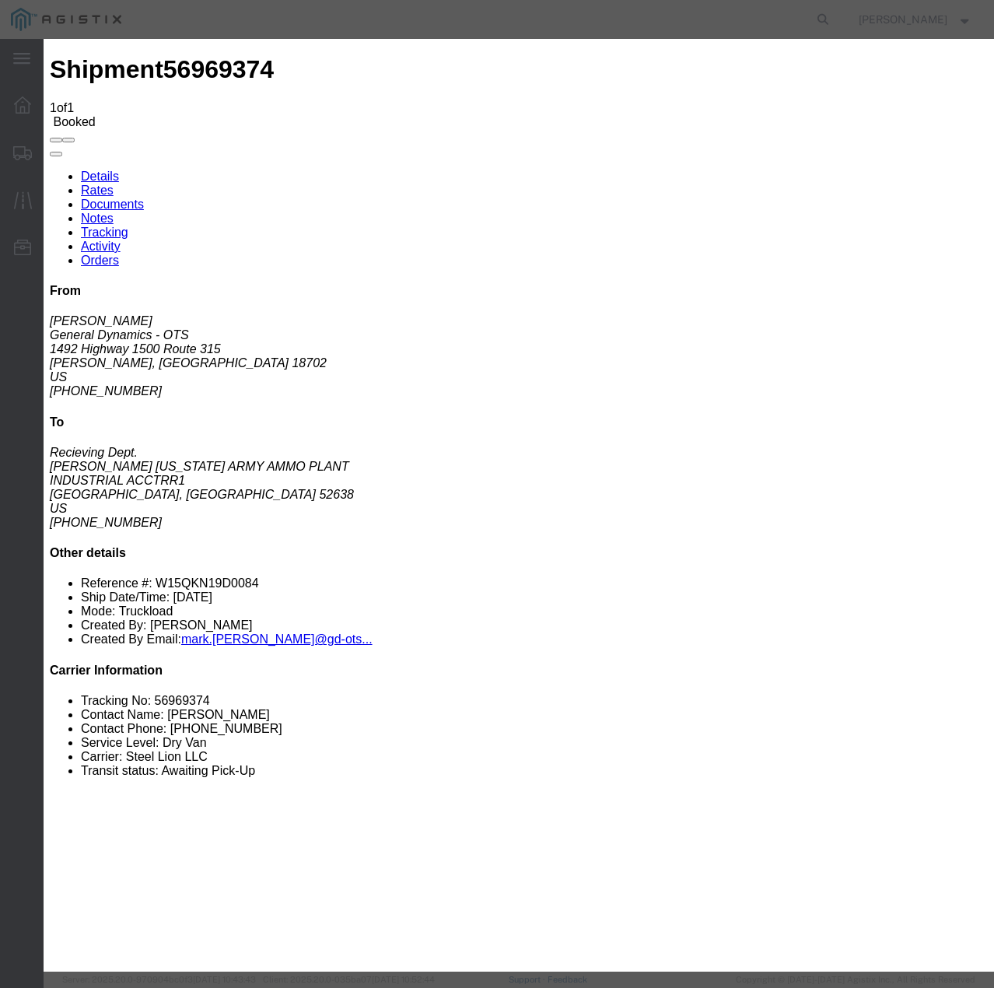
select select "TL"
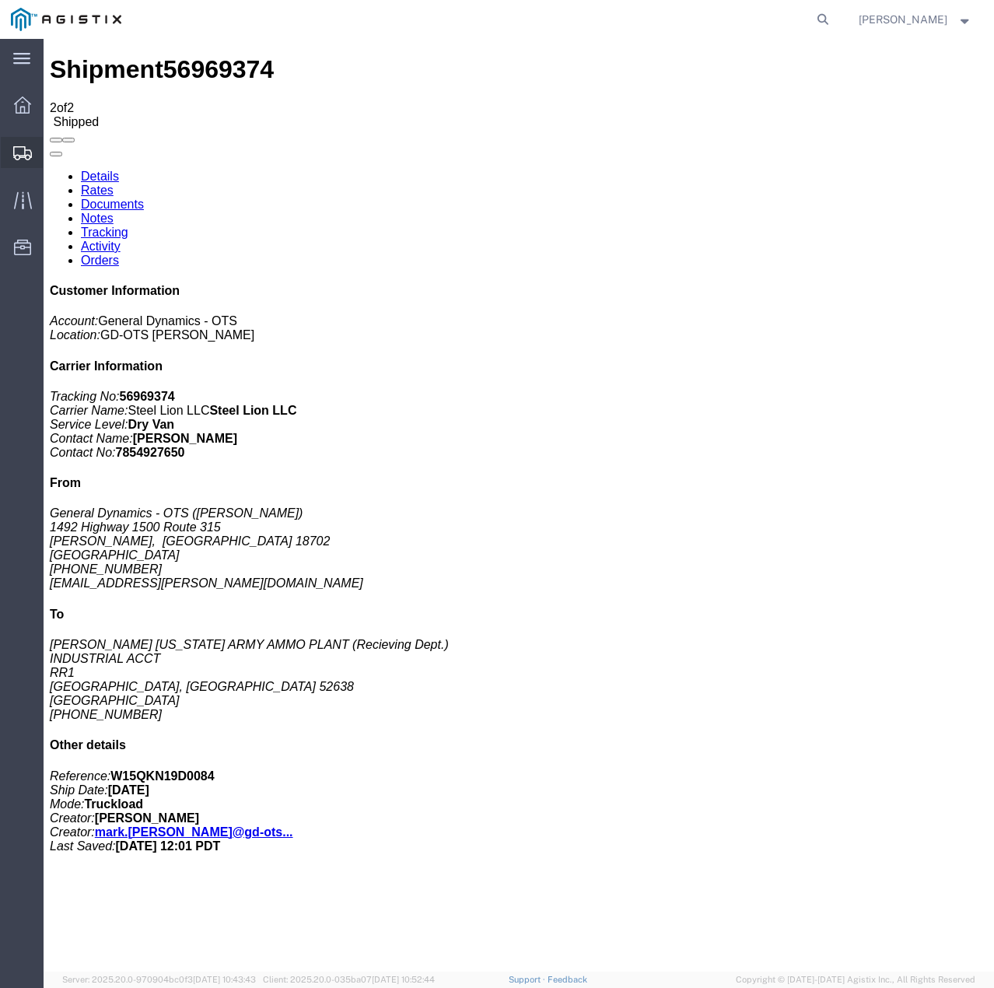
click at [22, 153] on icon at bounding box center [22, 153] width 19 height 14
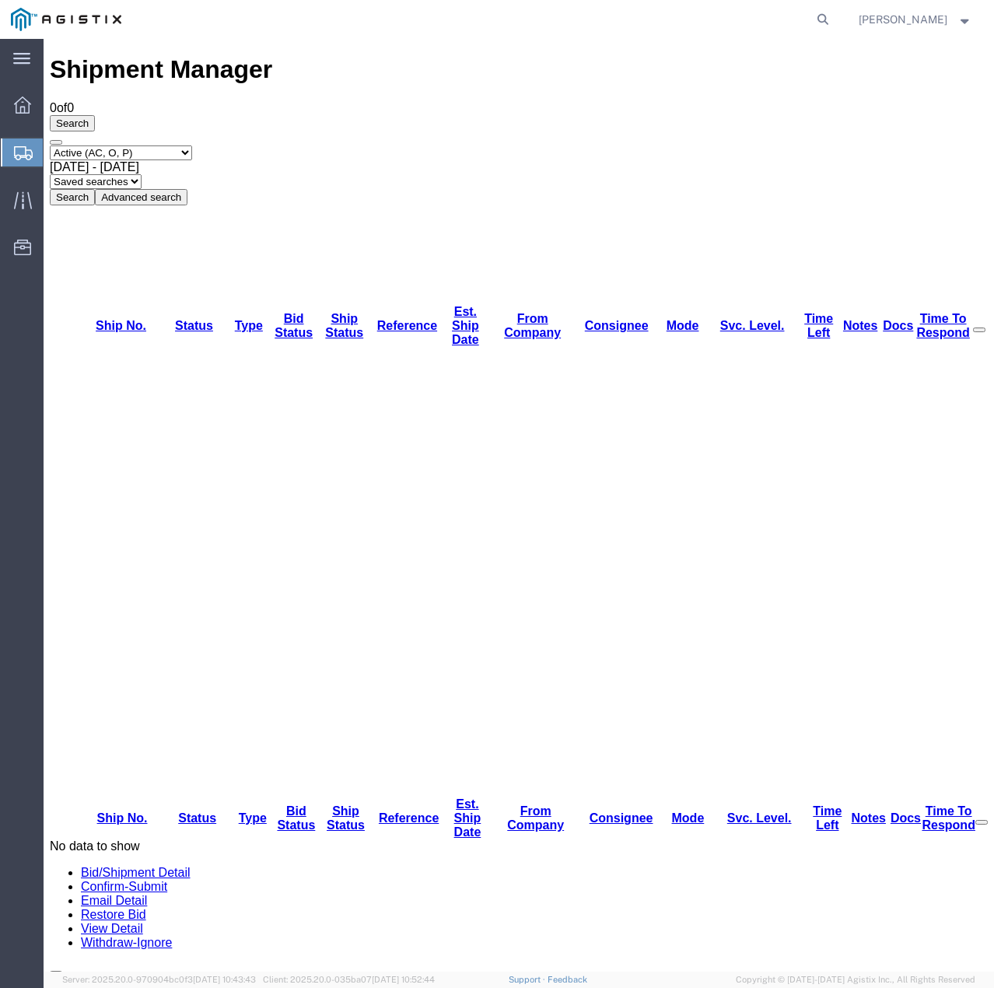
click at [192, 146] on select "Select status Active (AC, O, P) All Approved Awaiting Confirmation (AC) Booked …" at bounding box center [121, 153] width 142 height 15
select select "ALL"
click at [50, 146] on select "Select status Active (AC, O, P) All Approved Awaiting Confirmation (AC) Booked …" at bounding box center [121, 153] width 142 height 15
click at [95, 189] on button "Search" at bounding box center [72, 197] width 45 height 16
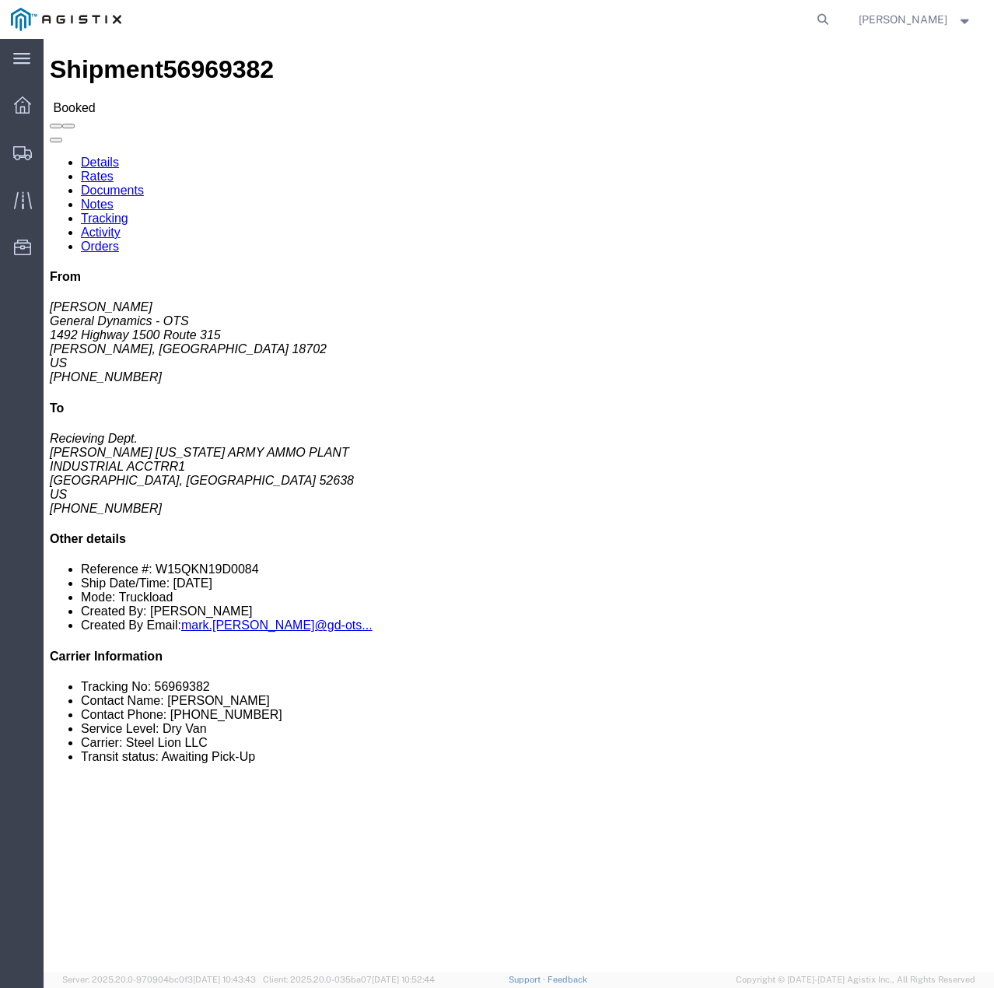
click link "Tracking"
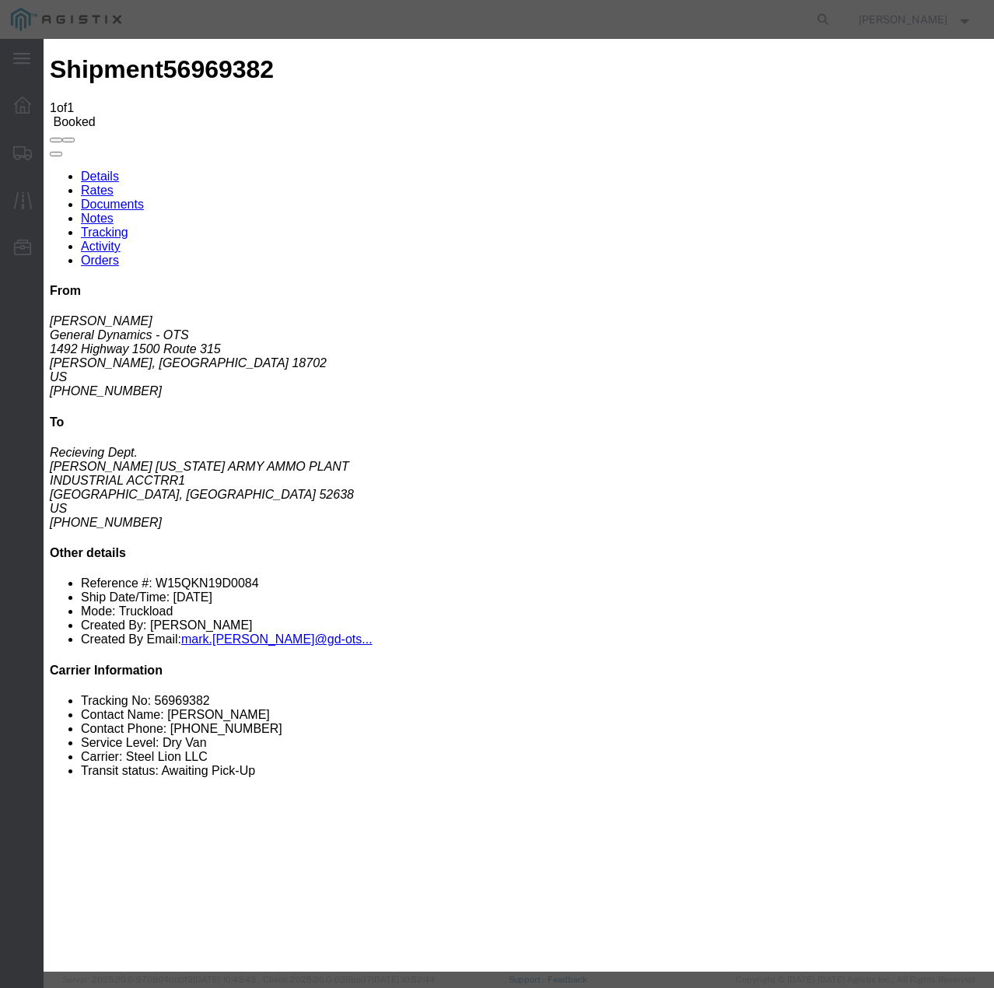
type input "[DATE]"
type input "4:00 PM"
select select "INTRANST"
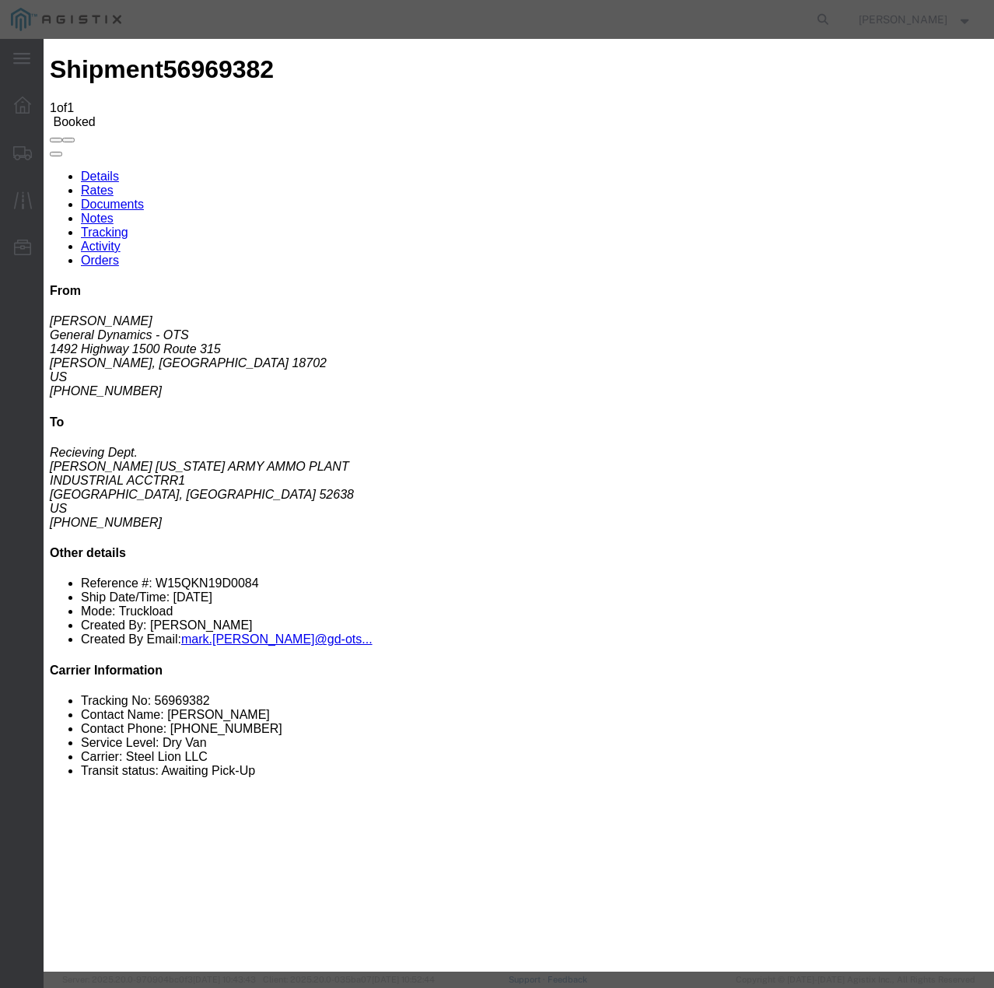
select select "22873"
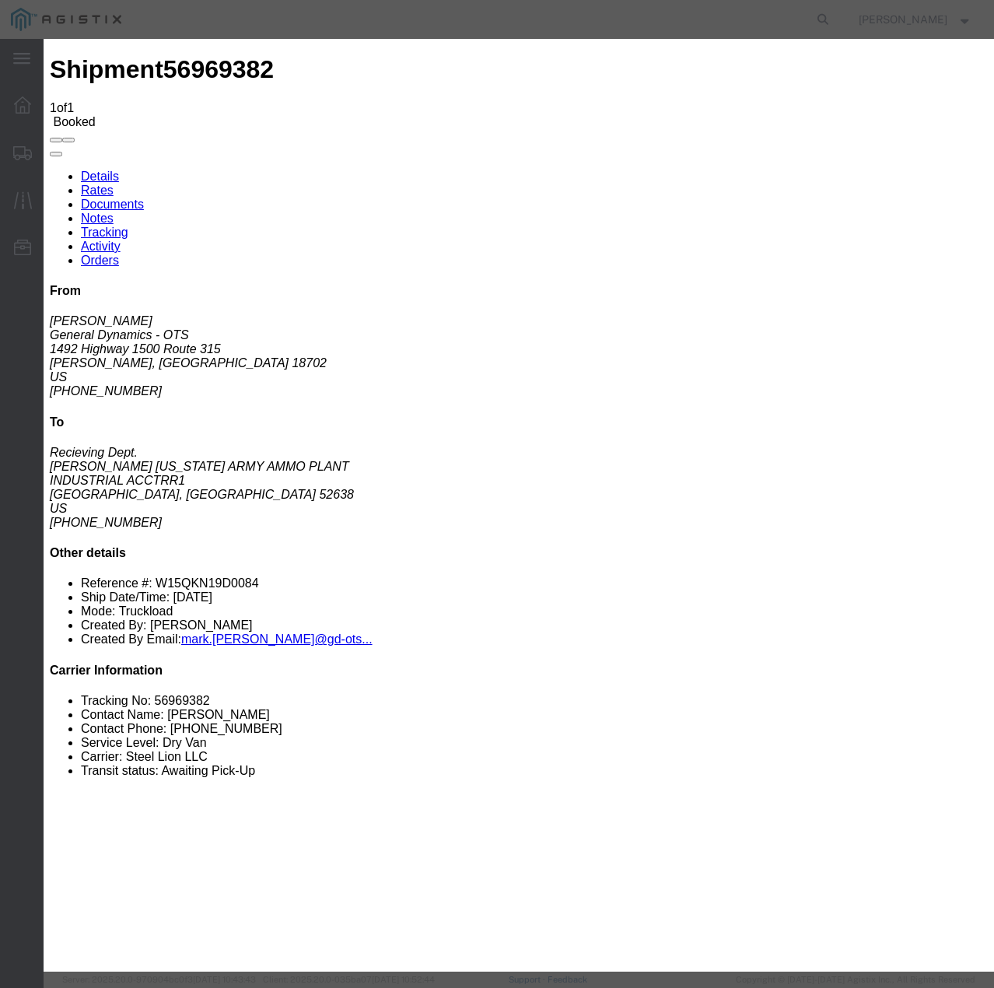
select select "TL"
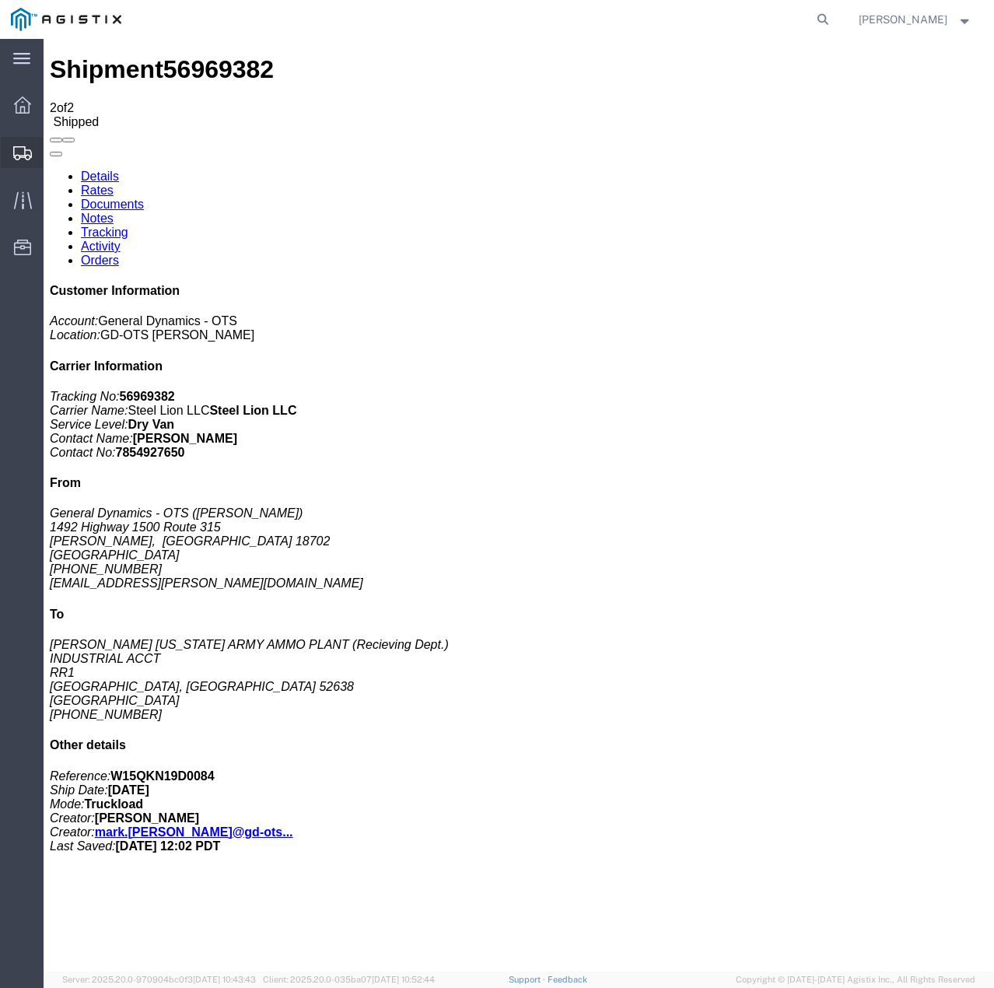
click at [28, 155] on icon at bounding box center [22, 153] width 19 height 14
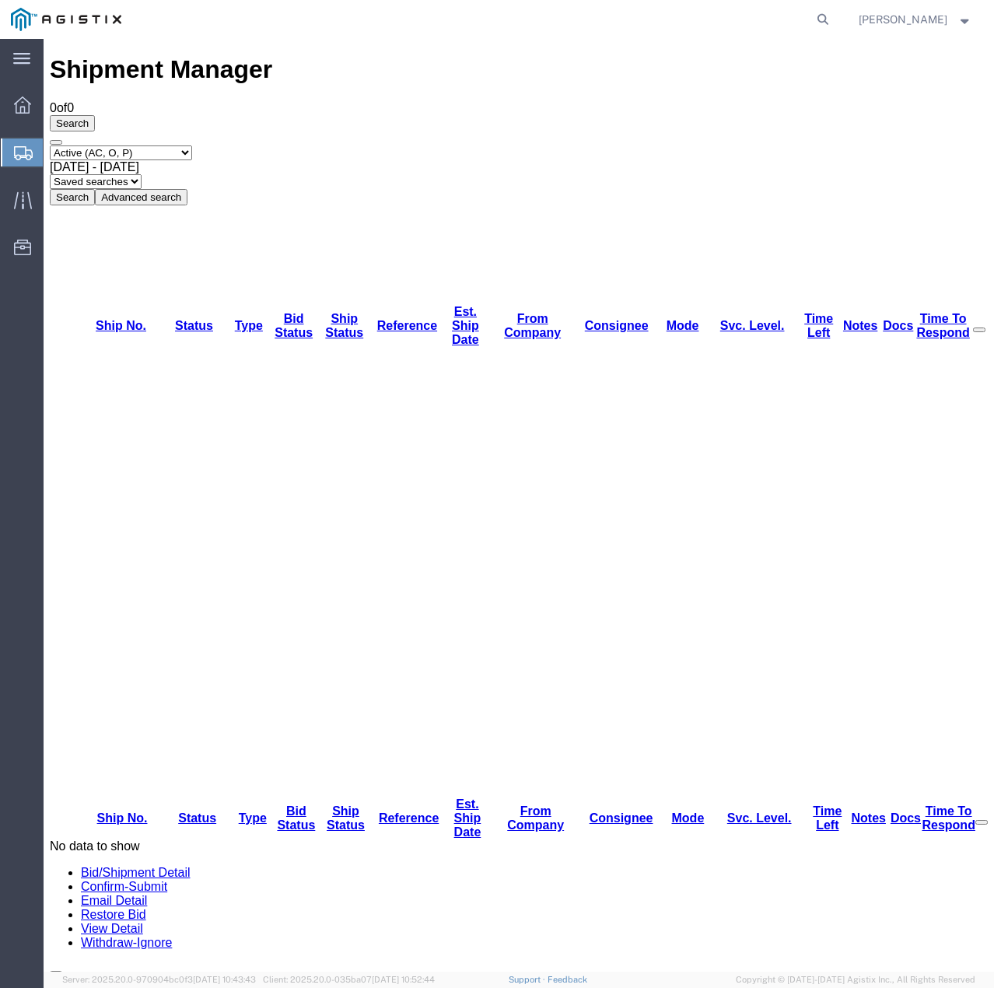
click at [174, 146] on select "Select status Active (AC, O, P) All Approved Awaiting Confirmation (AC) Booked …" at bounding box center [121, 153] width 142 height 15
select select "ALL"
click at [50, 146] on select "Select status Active (AC, O, P) All Approved Awaiting Confirmation (AC) Booked …" at bounding box center [121, 153] width 142 height 15
click at [95, 189] on button "Search" at bounding box center [72, 197] width 45 height 16
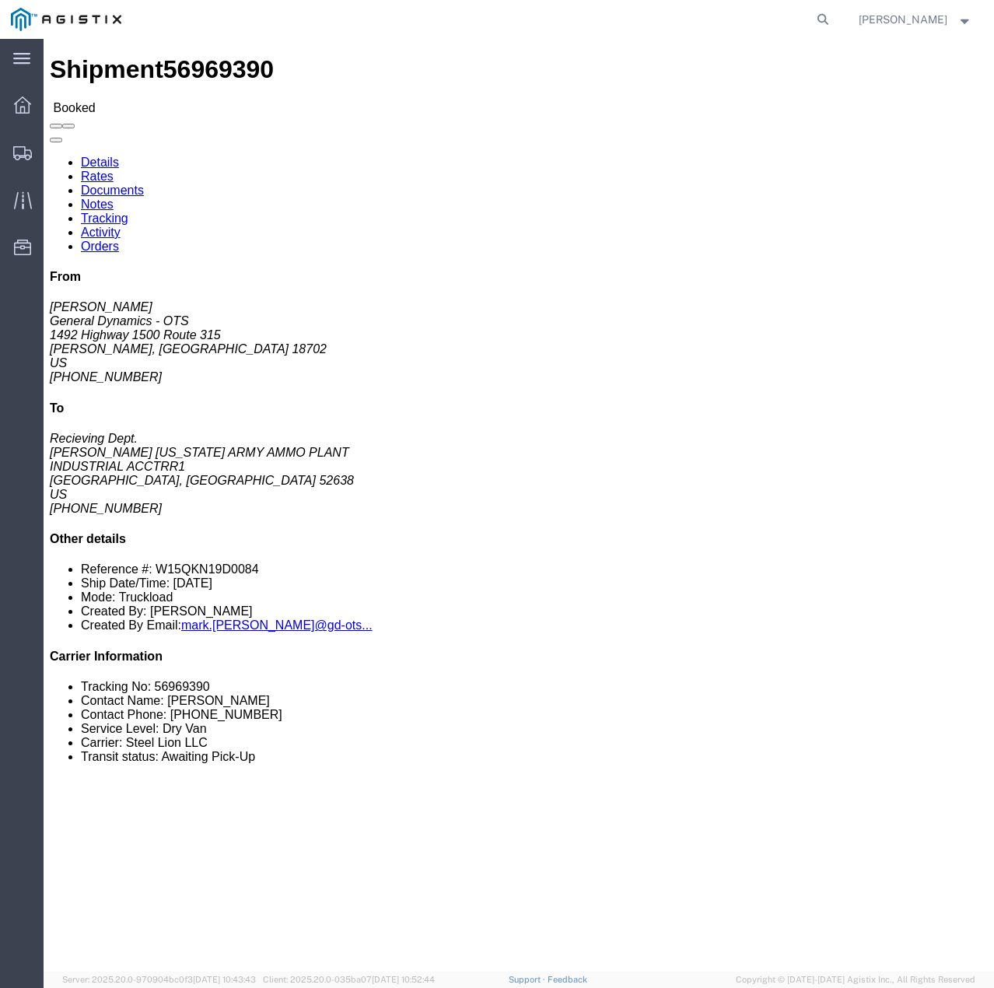
click link "Tracking"
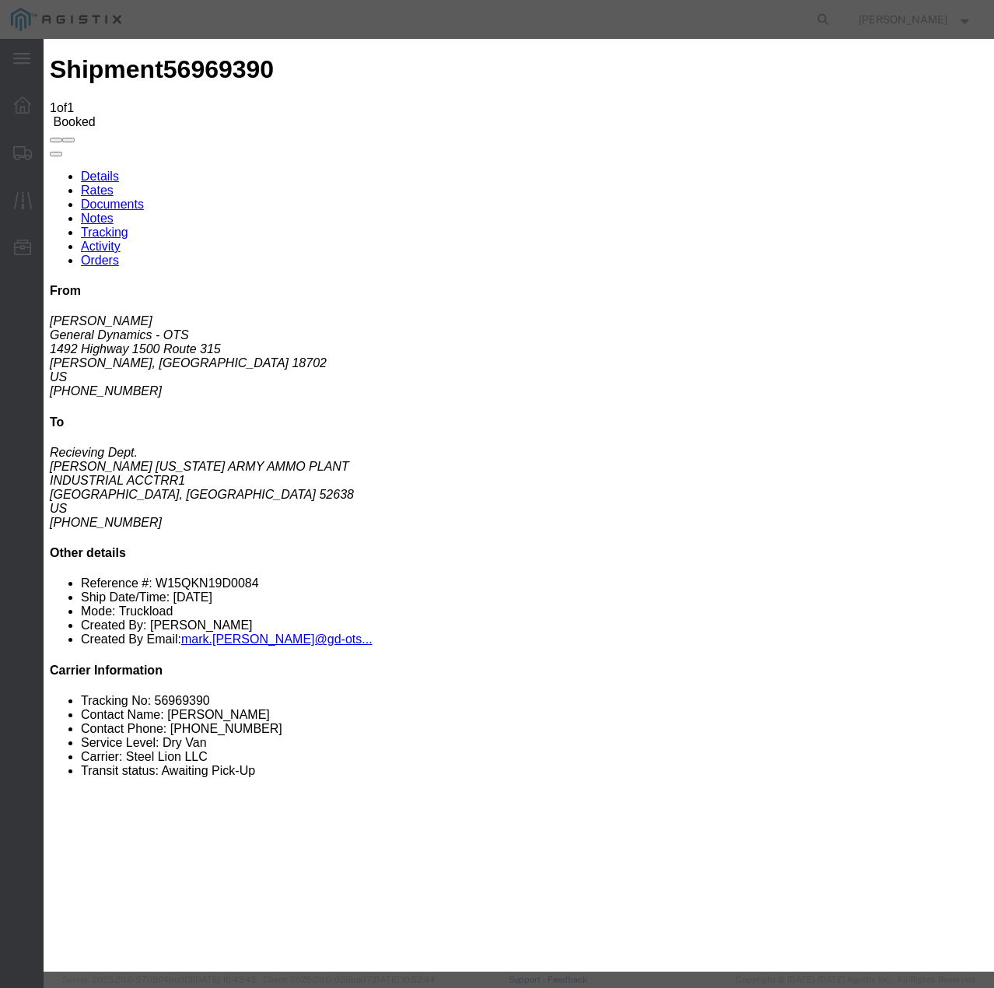
type input "[DATE]"
type input "4:00 PM"
select select "INTRANST"
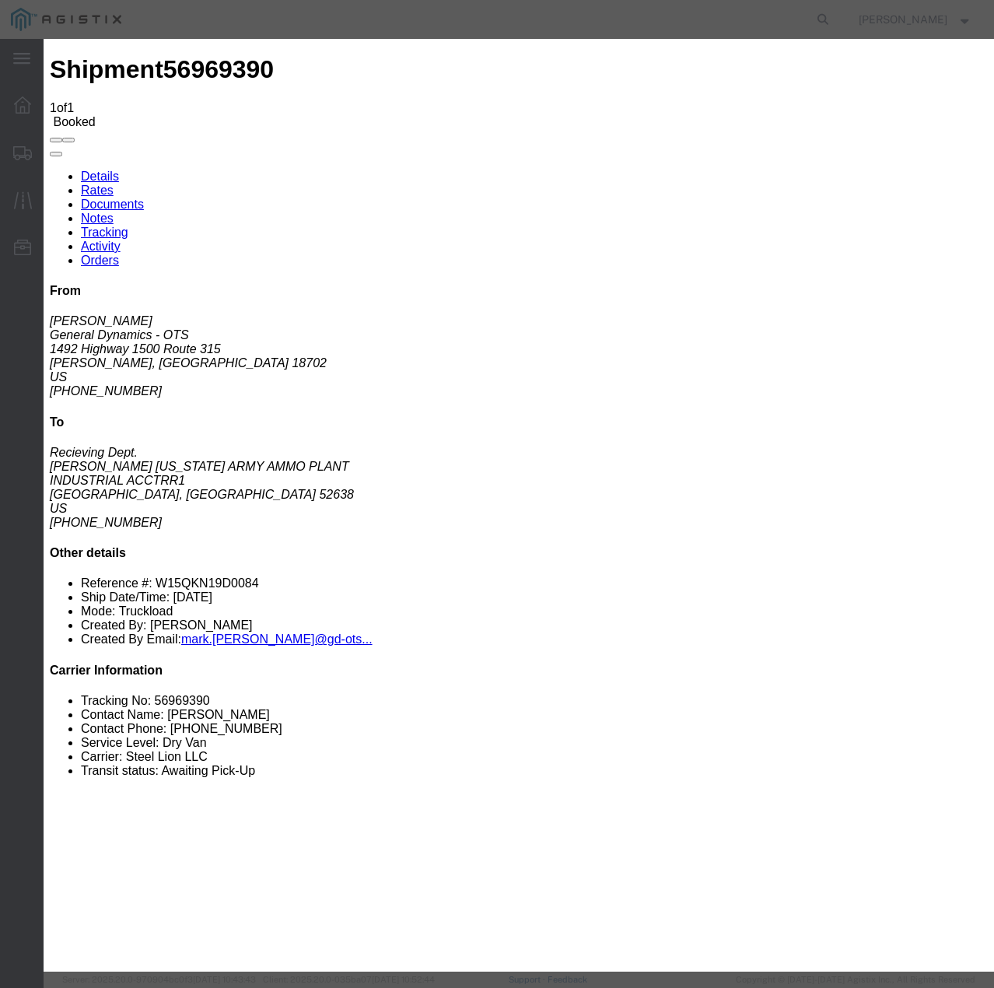
select select "22873"
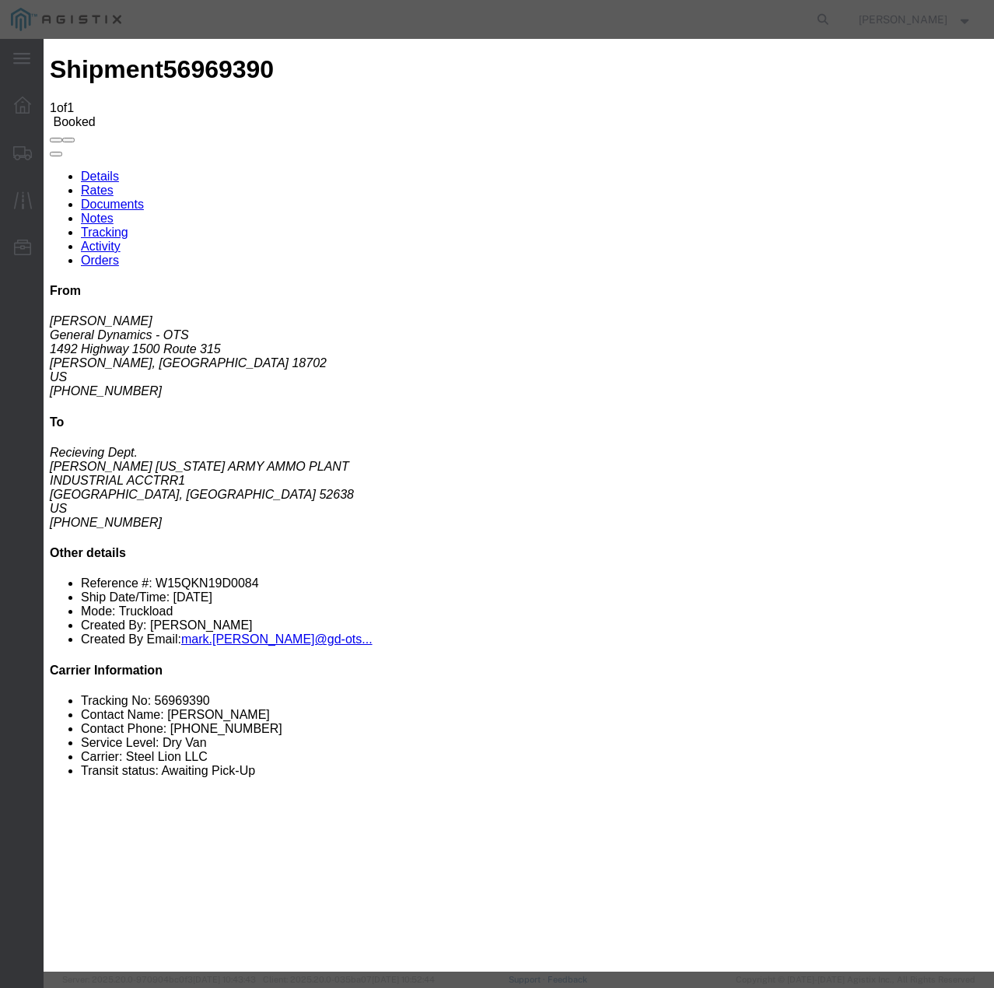
select select "TL"
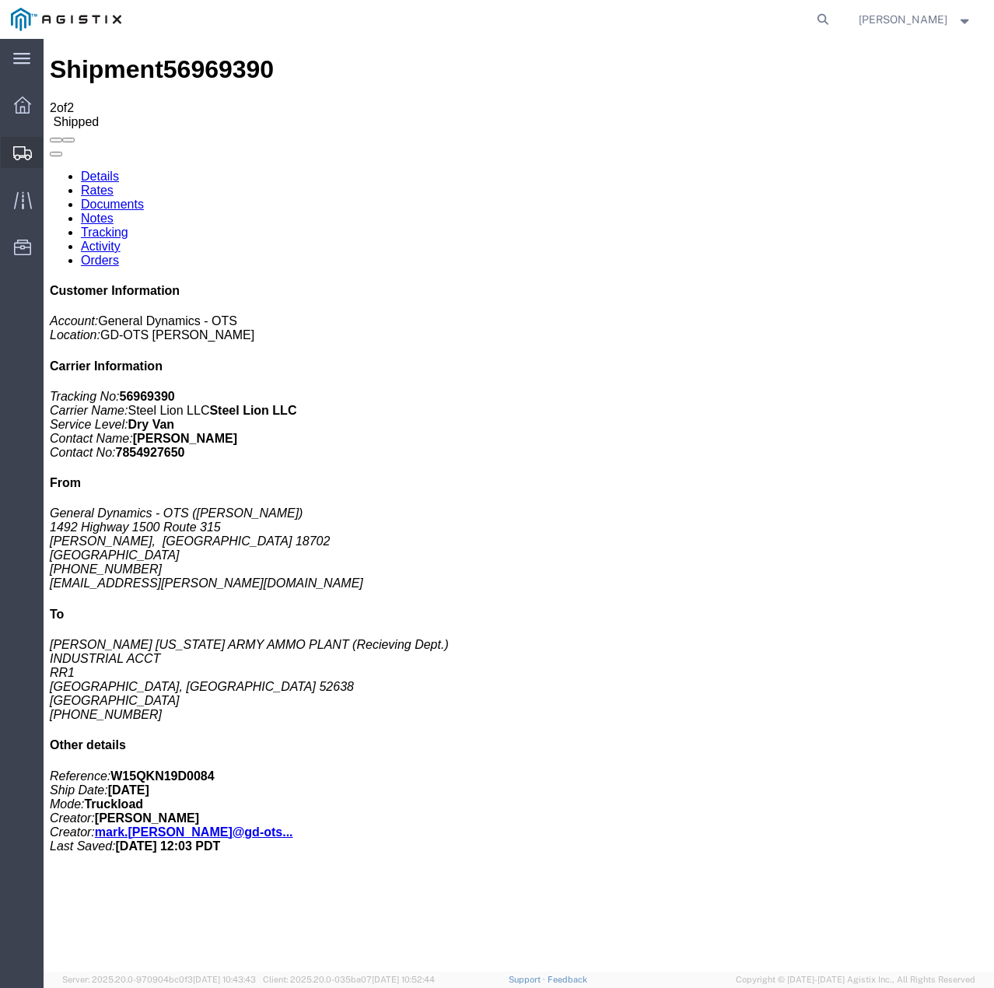
click at [23, 156] on icon at bounding box center [22, 153] width 19 height 14
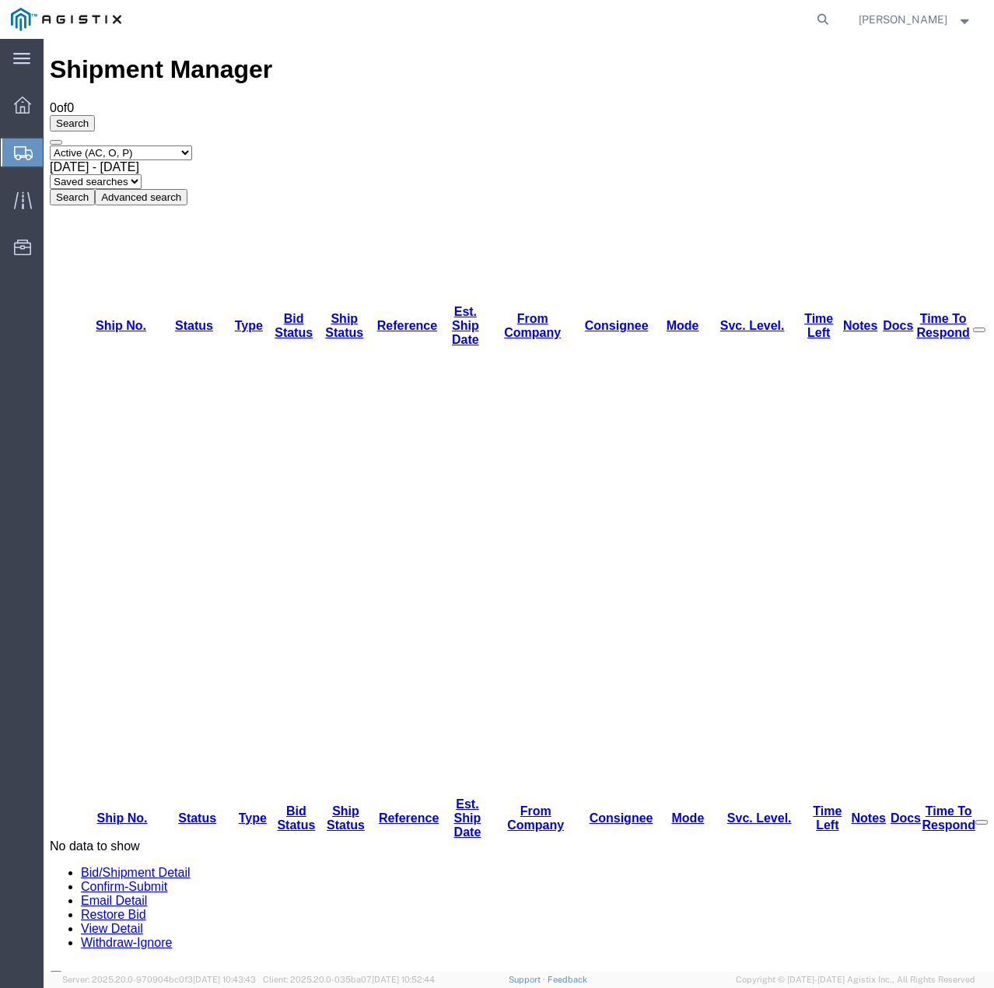
click at [192, 146] on select "Select status Active (AC, O, P) All Approved Awaiting Confirmation (AC) Booked …" at bounding box center [121, 153] width 142 height 15
select select "ALL"
click at [50, 146] on select "Select status Active (AC, O, P) All Approved Awaiting Confirmation (AC) Booked …" at bounding box center [121, 153] width 142 height 15
click at [95, 189] on button "Search" at bounding box center [72, 197] width 45 height 16
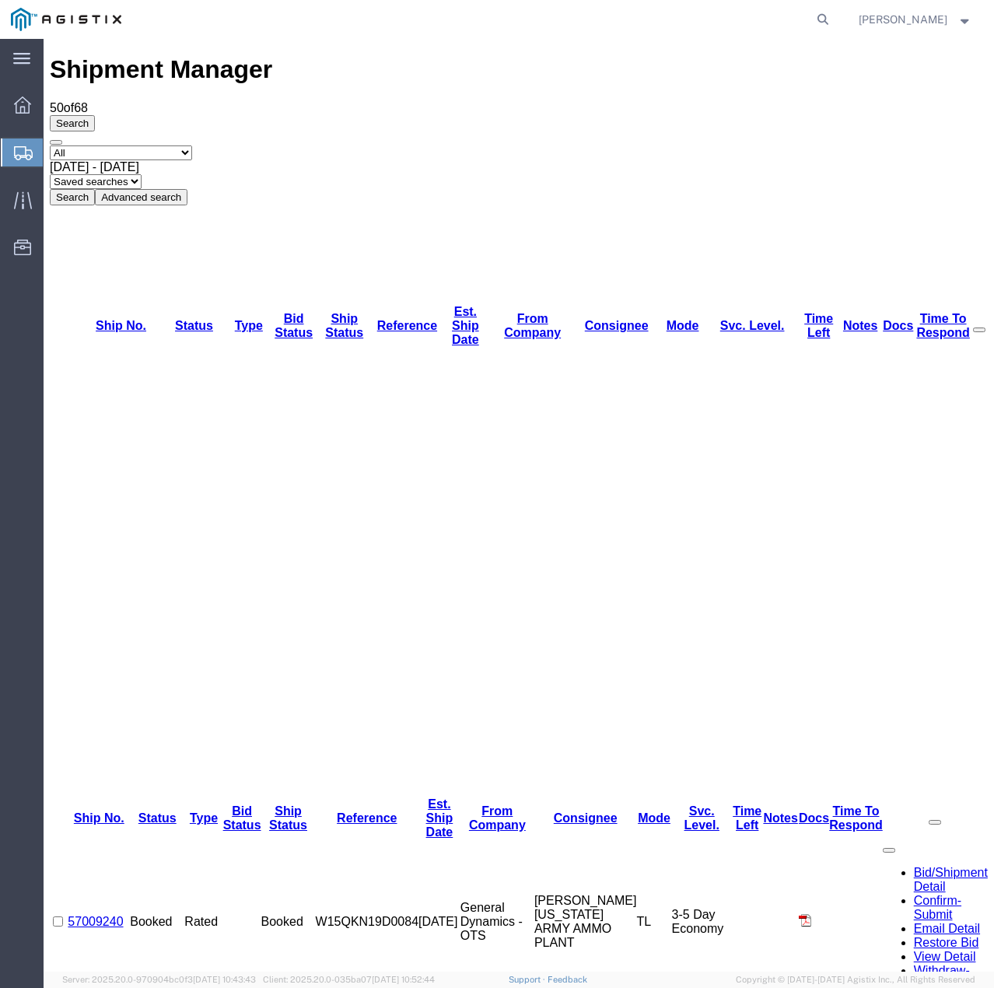
click at [966, 22] on strong "button" at bounding box center [966, 18] width 14 height 5
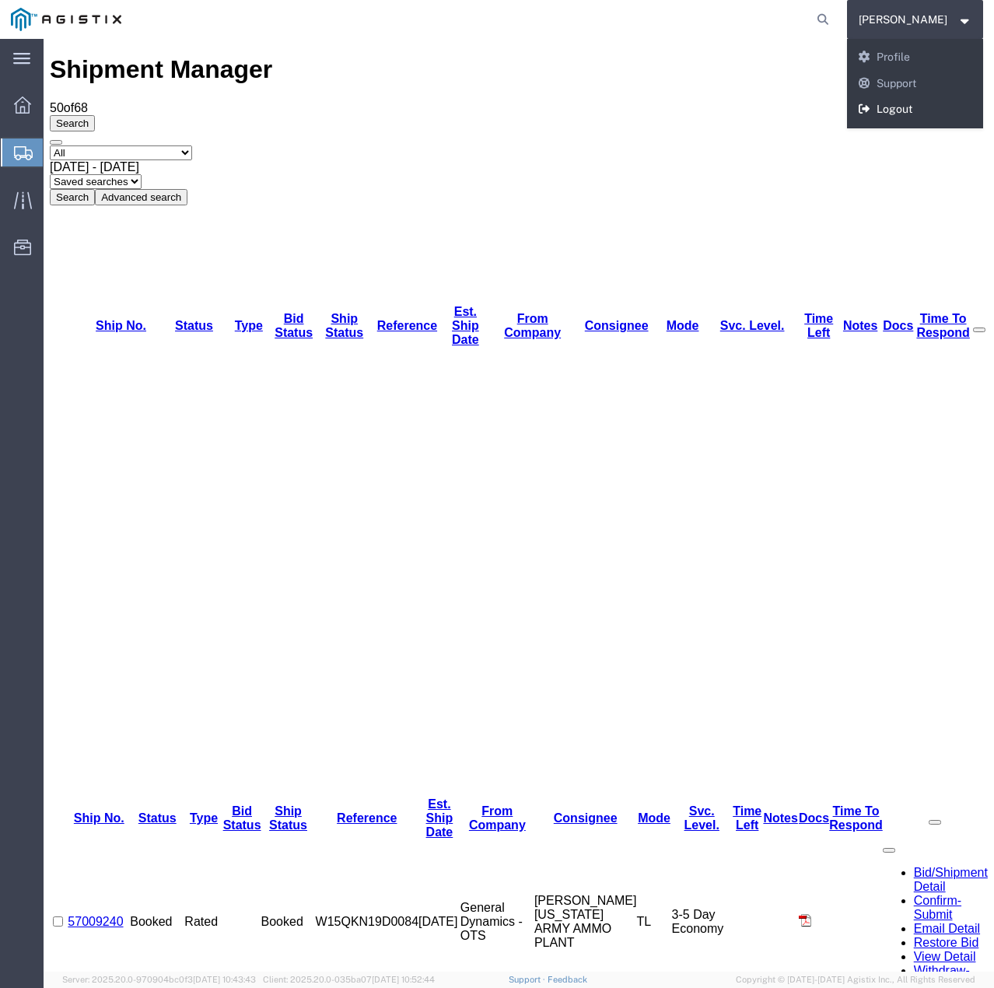
click at [903, 107] on link "Logout" at bounding box center [915, 109] width 137 height 26
